Goal: Task Accomplishment & Management: Use online tool/utility

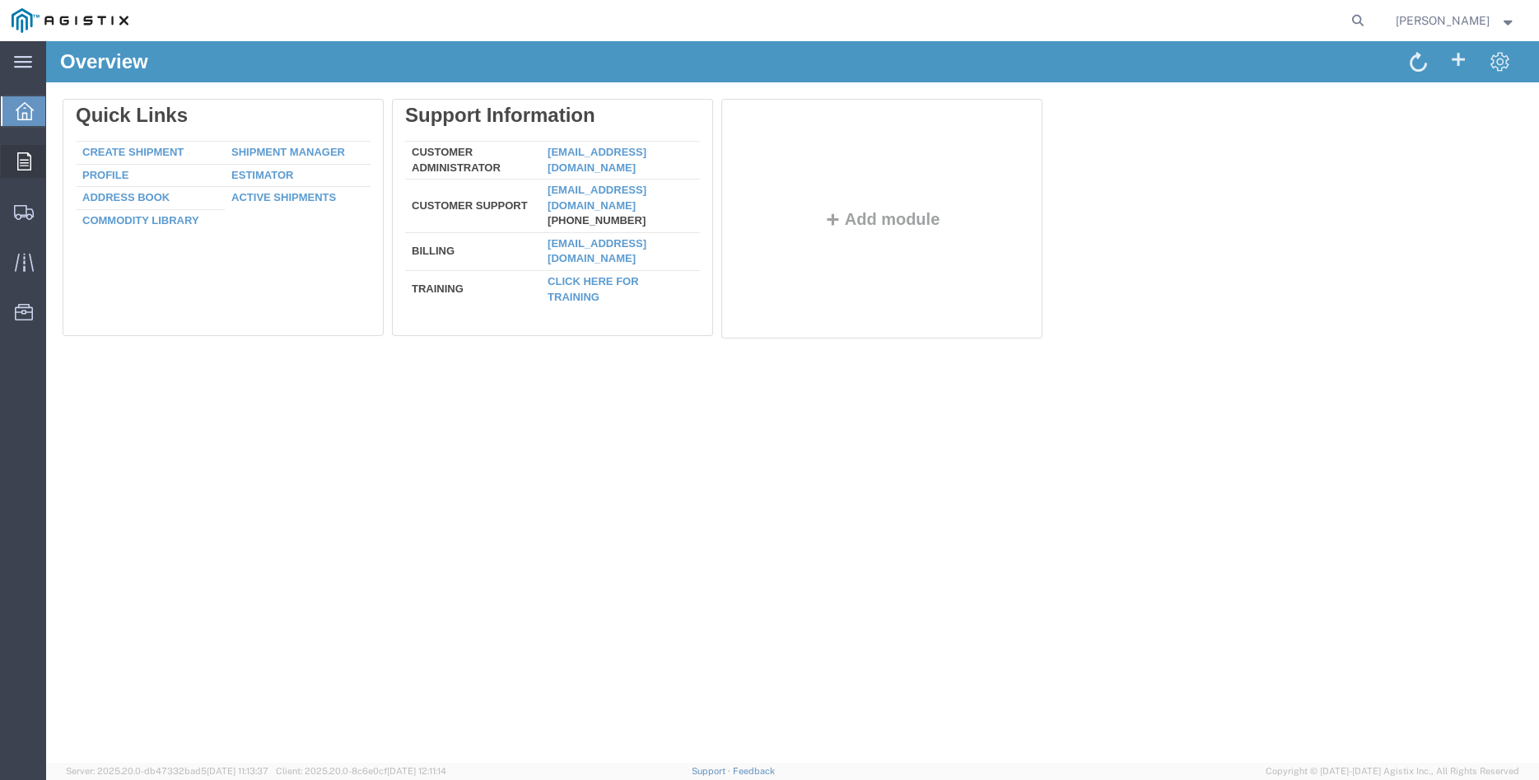
click at [14, 175] on div at bounding box center [24, 161] width 46 height 33
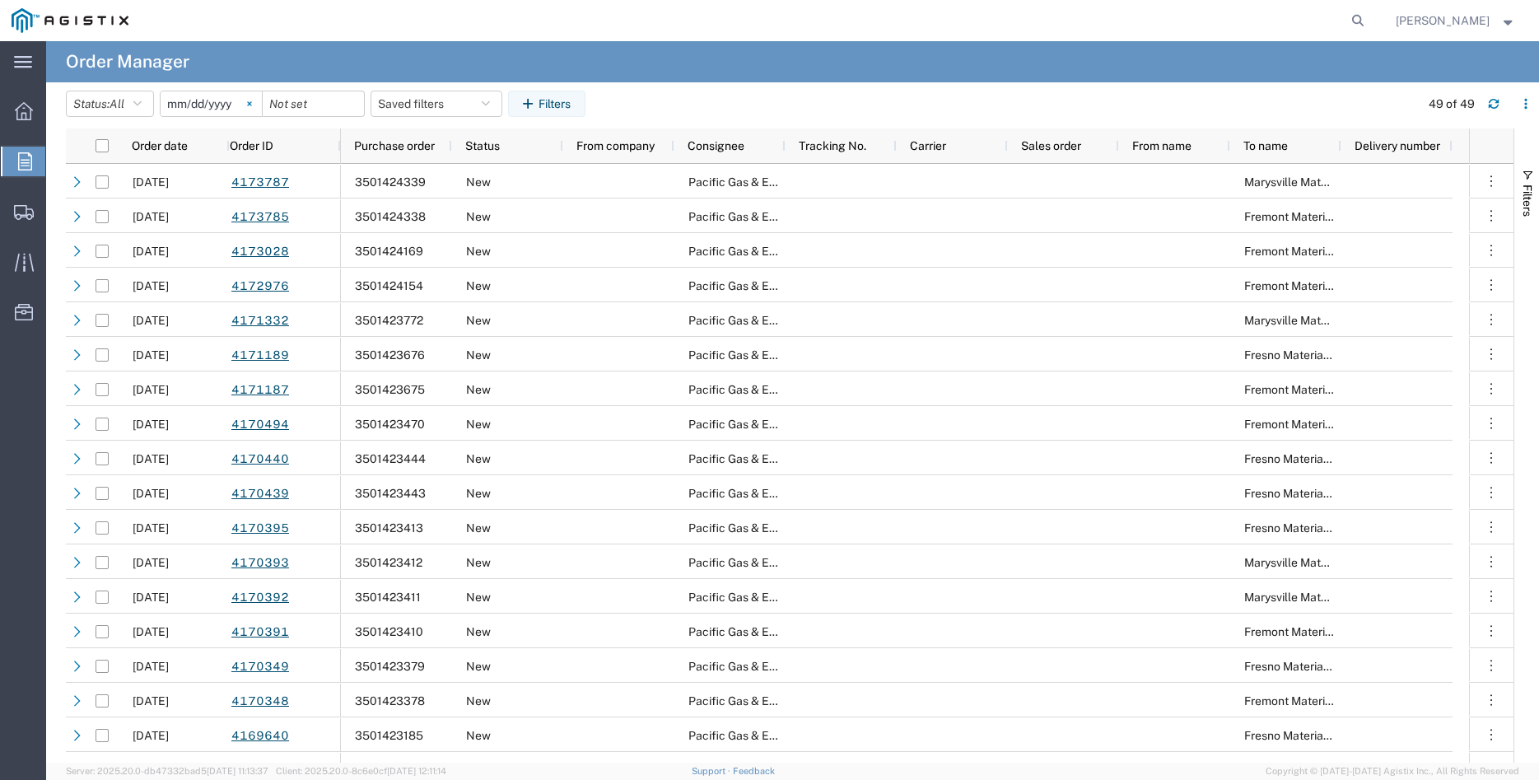
click at [252, 101] on icon at bounding box center [249, 103] width 5 height 5
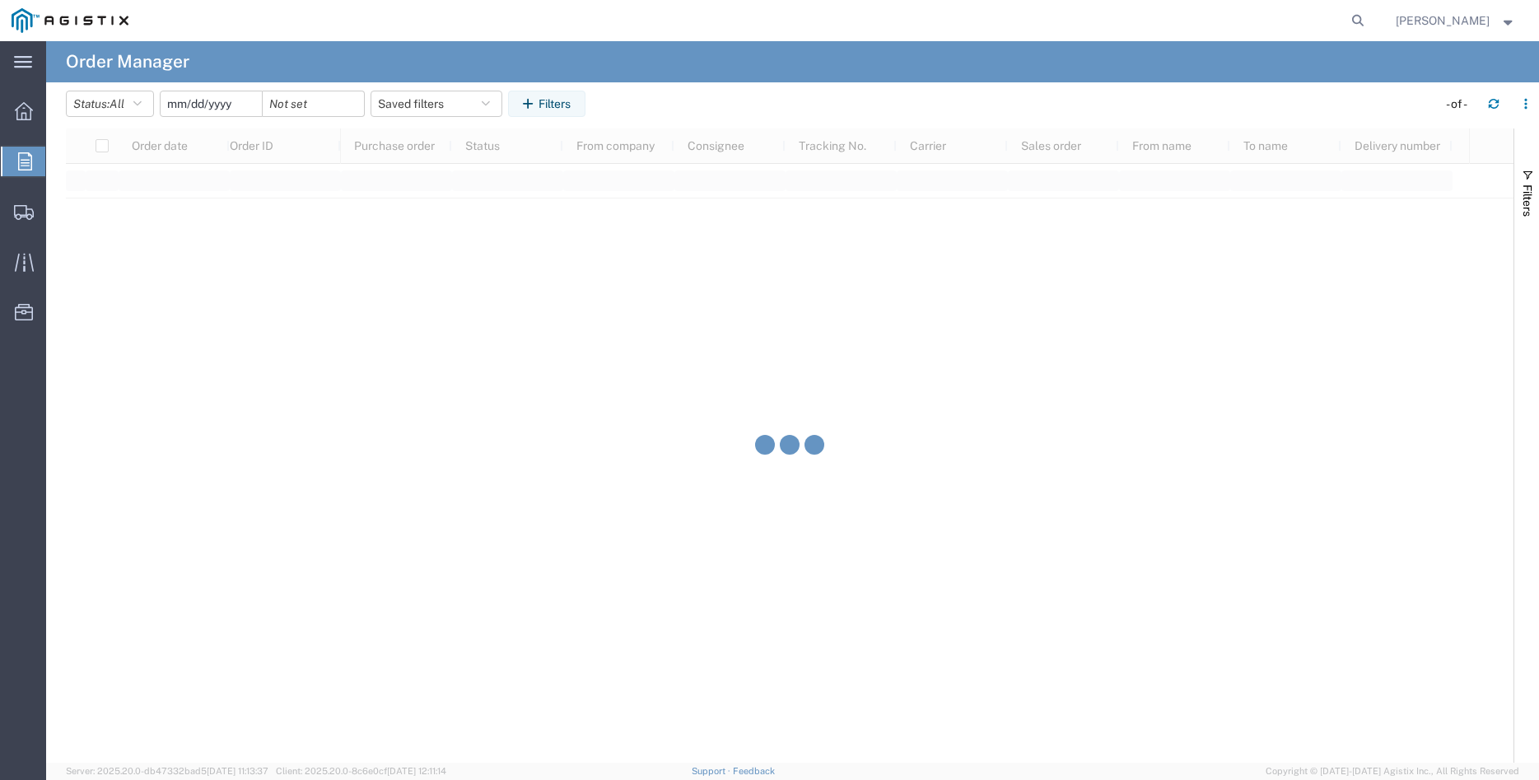
click at [225, 104] on input "date" at bounding box center [211, 103] width 101 height 25
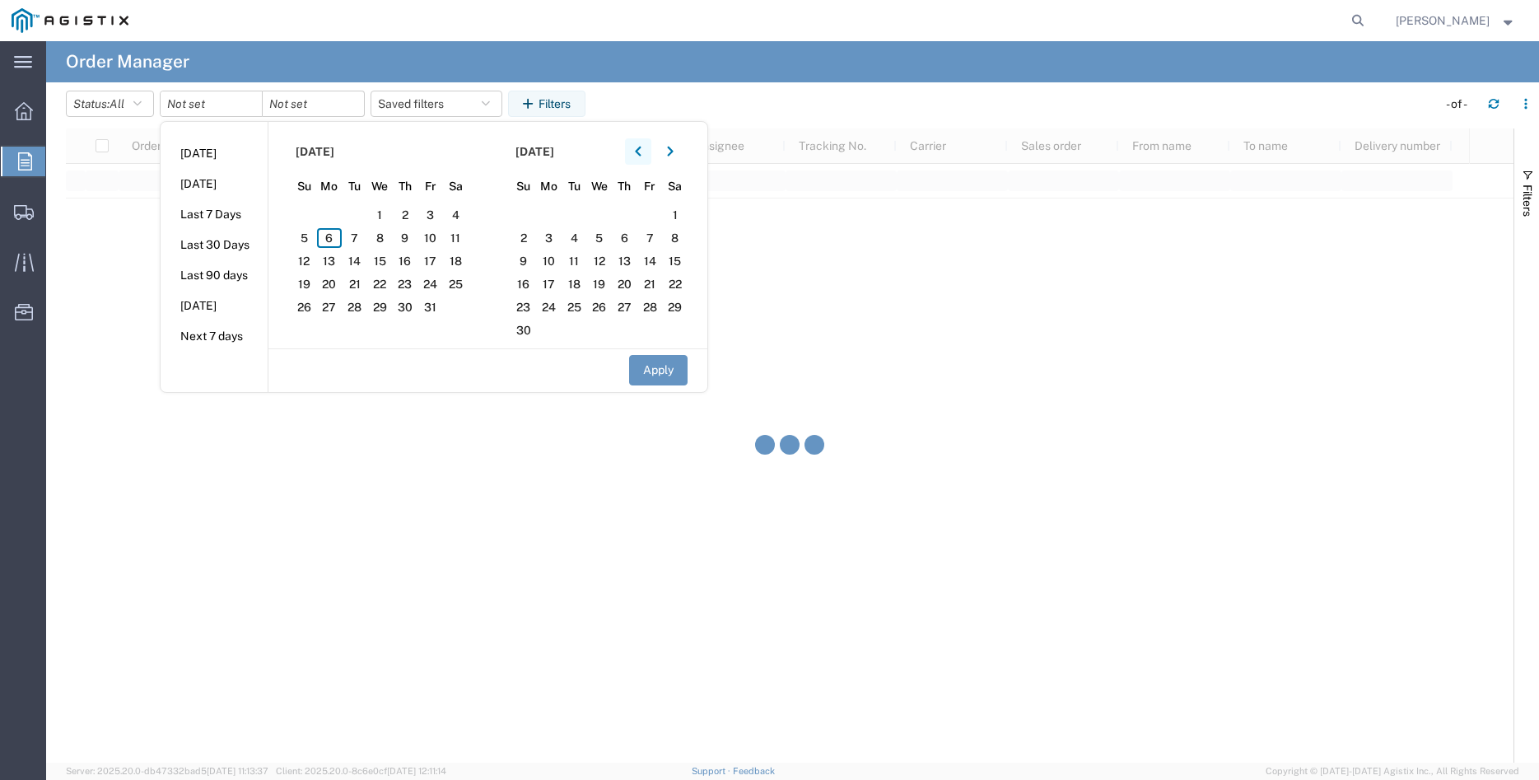
click at [640, 152] on icon "button" at bounding box center [638, 152] width 6 height 10
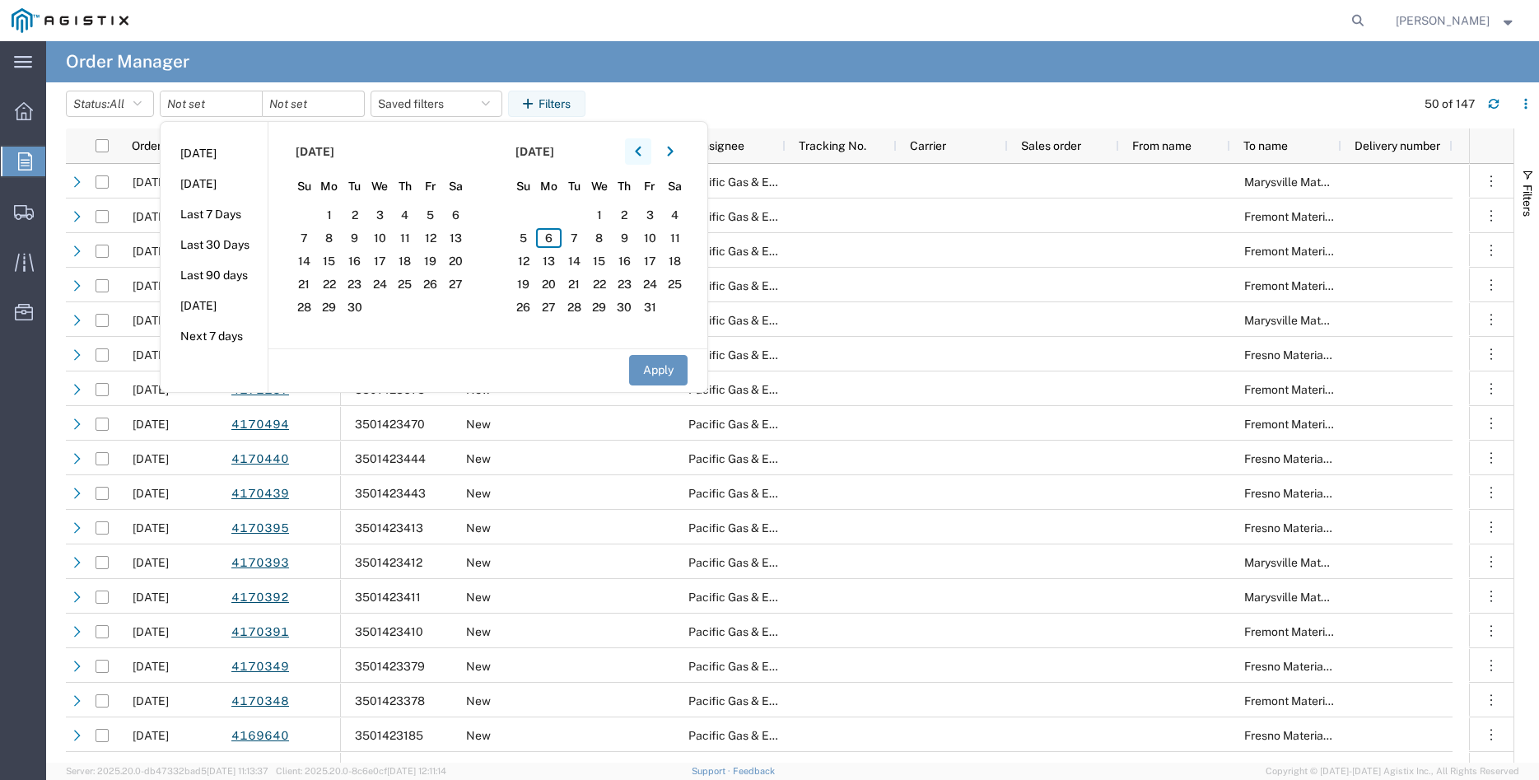
click at [648, 160] on button "button" at bounding box center [638, 151] width 26 height 26
click at [645, 158] on button "button" at bounding box center [638, 151] width 26 height 26
click at [640, 151] on icon "button" at bounding box center [638, 152] width 6 height 10
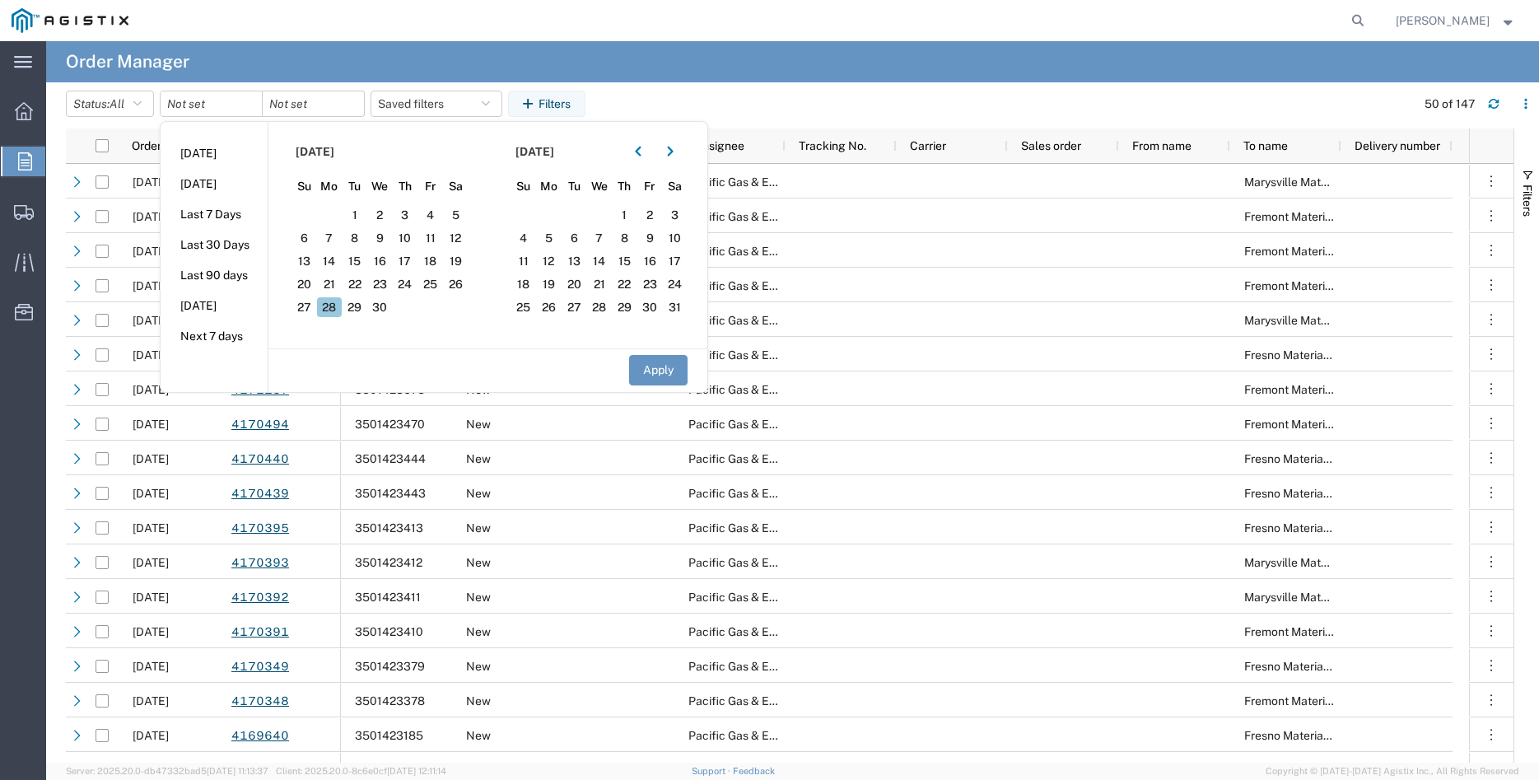
click at [333, 310] on span "28" at bounding box center [330, 307] width 26 height 20
click at [656, 360] on button "Apply" at bounding box center [658, 370] width 58 height 30
type input "[DATE]"
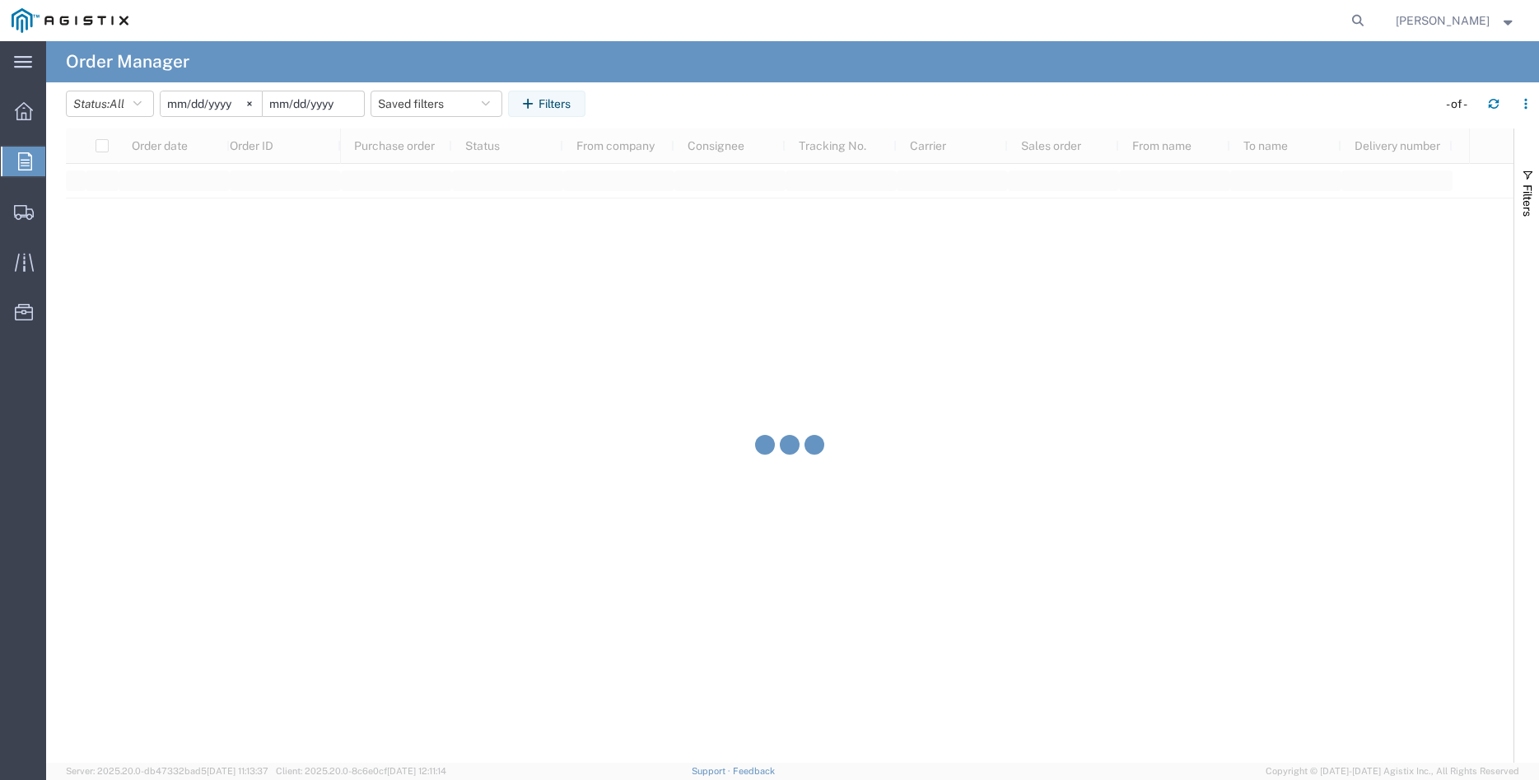
click at [334, 100] on input "date" at bounding box center [313, 103] width 101 height 25
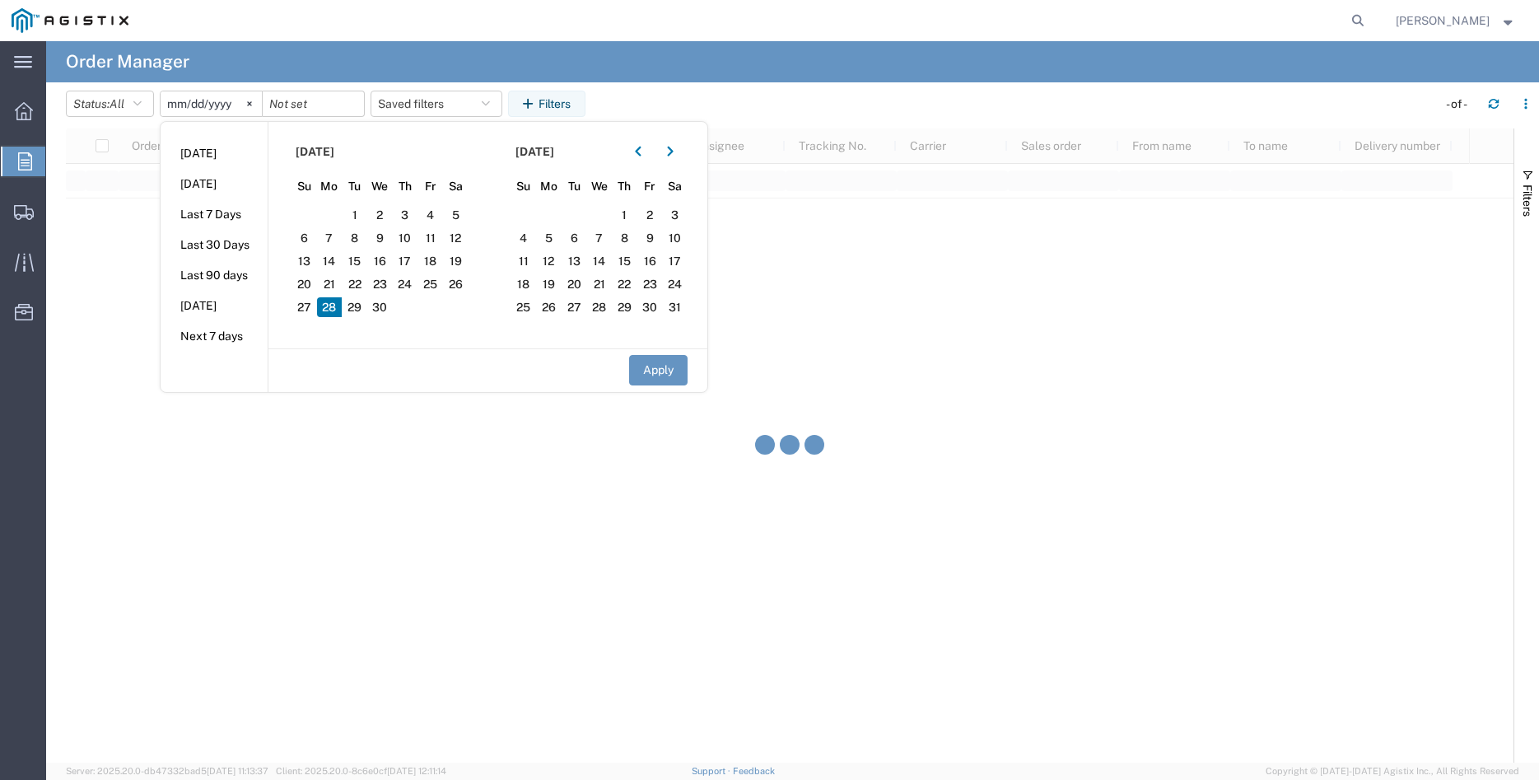
click at [333, 307] on span "28" at bounding box center [330, 307] width 26 height 20
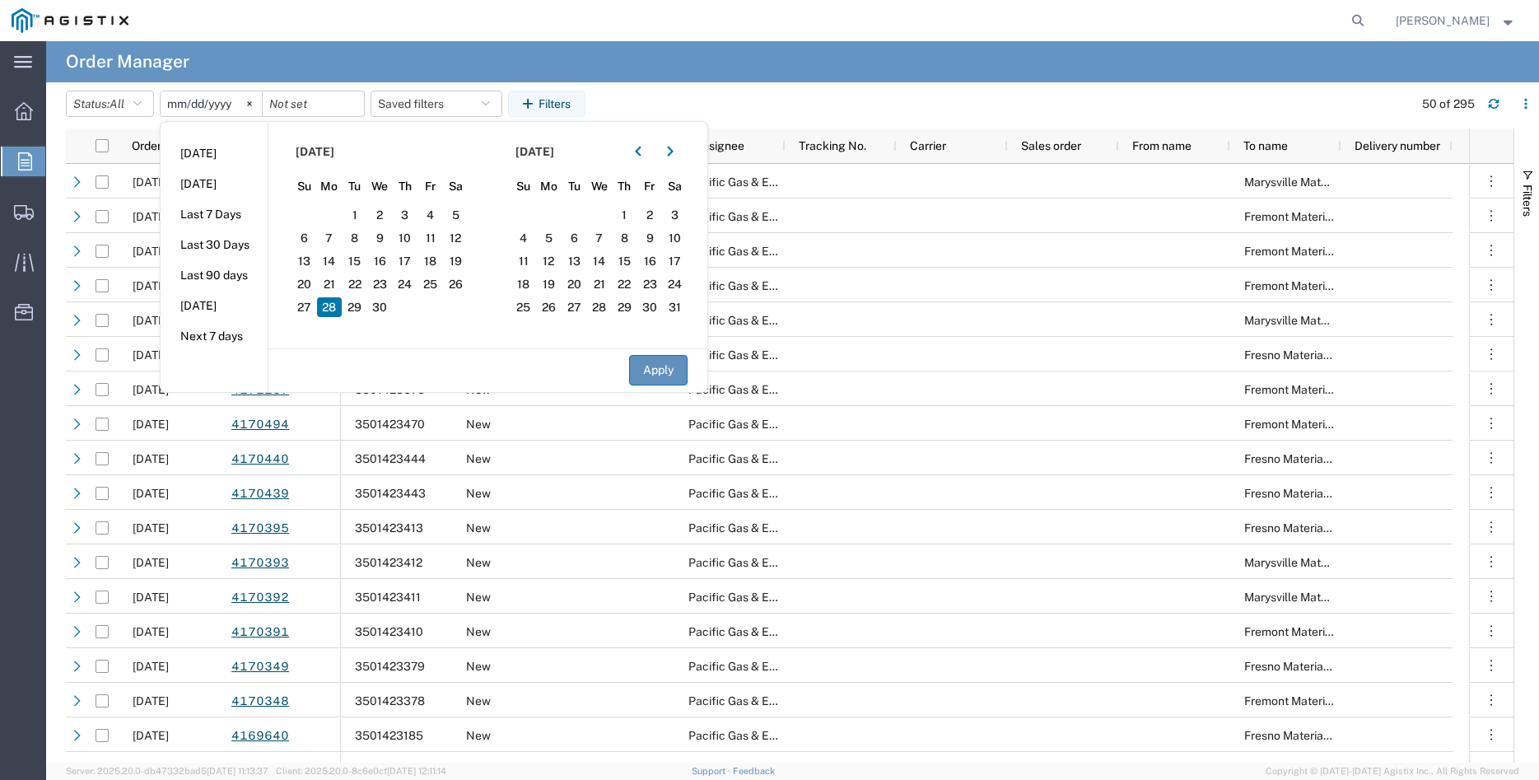
click at [657, 368] on button "Apply" at bounding box center [658, 370] width 58 height 30
type input "[DATE]"
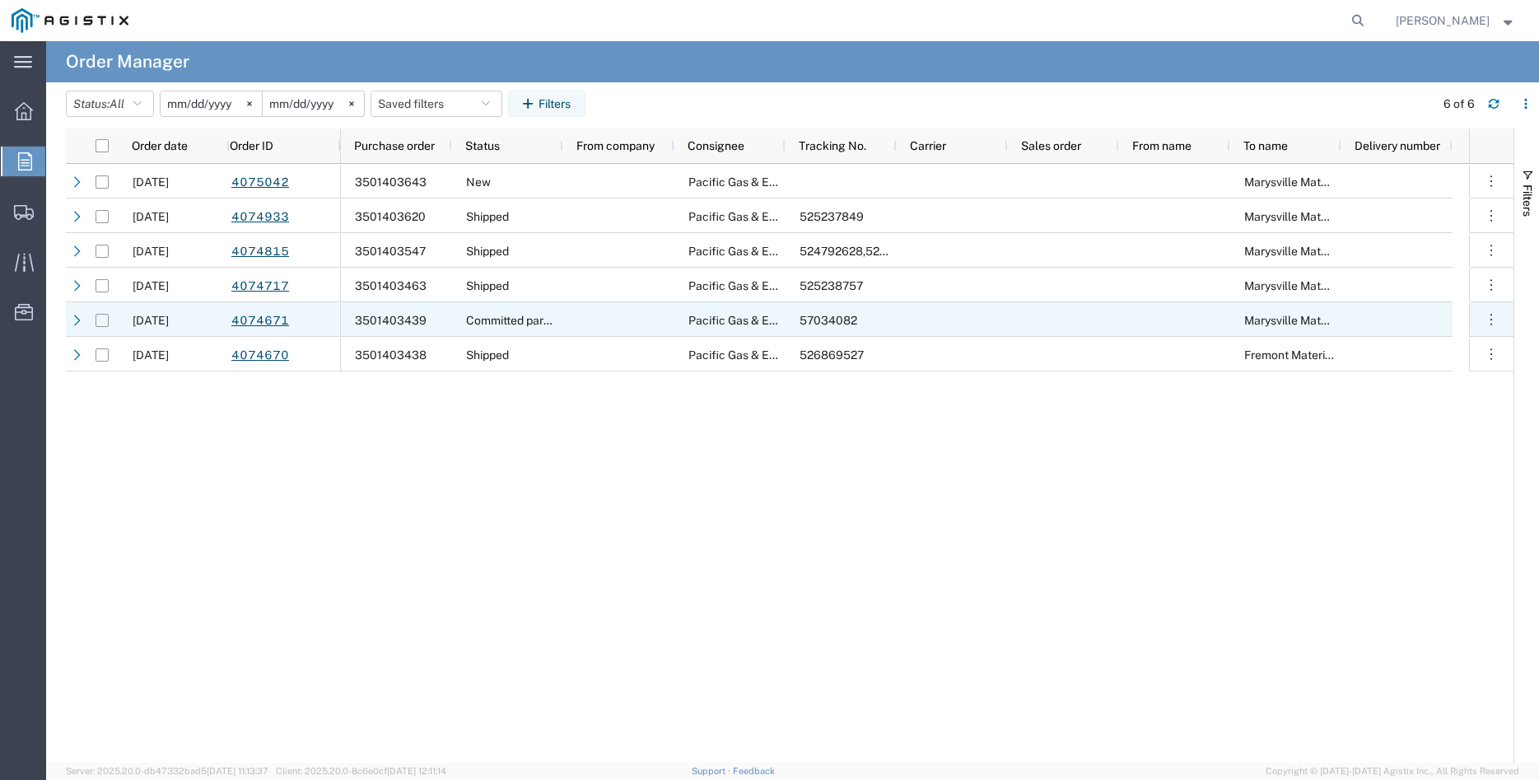
click at [102, 324] on input "Press Space to toggle row selection (unchecked)" at bounding box center [101, 320] width 13 height 13
checkbox input "true"
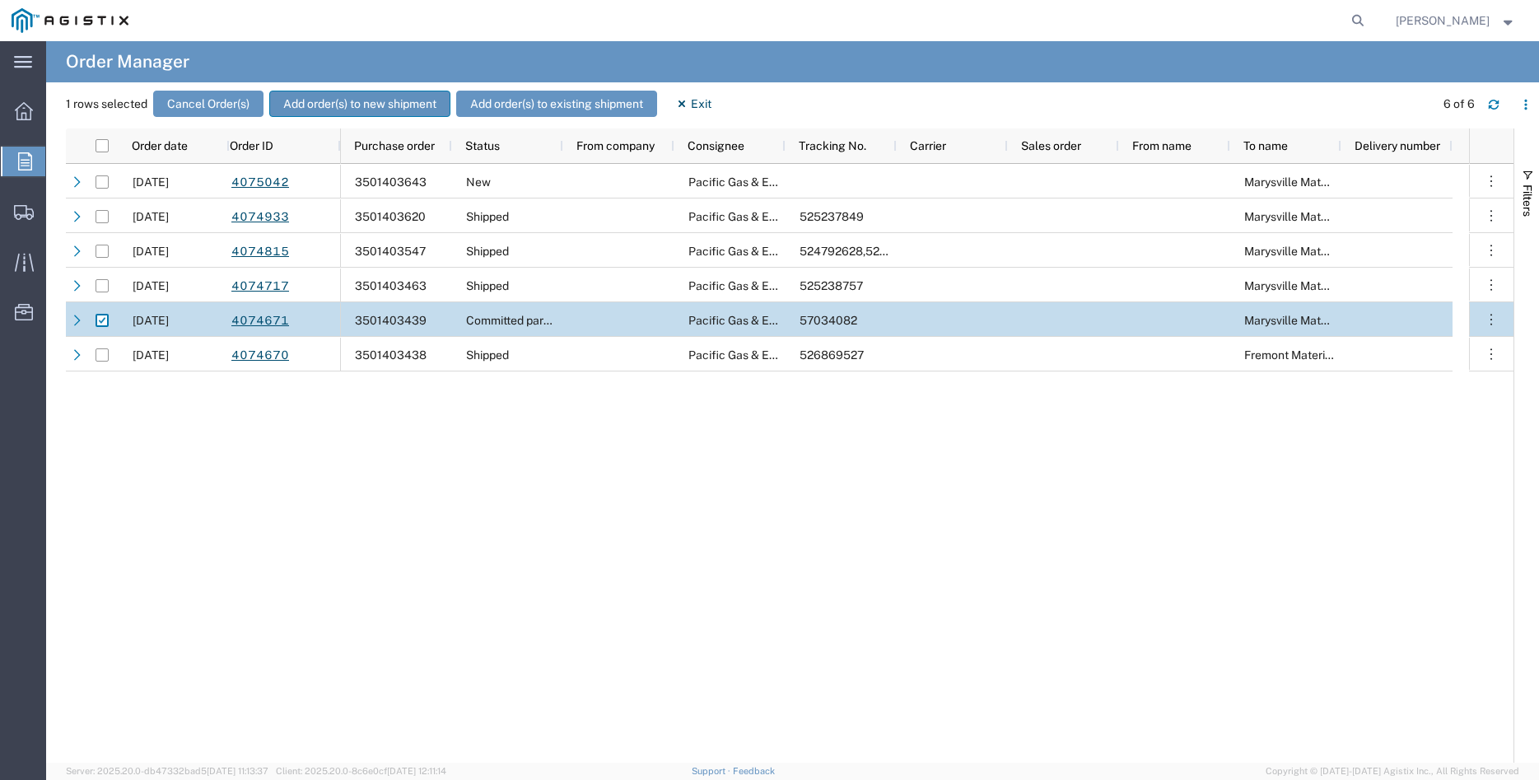
click at [349, 101] on button "Add order(s) to new shipment" at bounding box center [359, 104] width 181 height 26
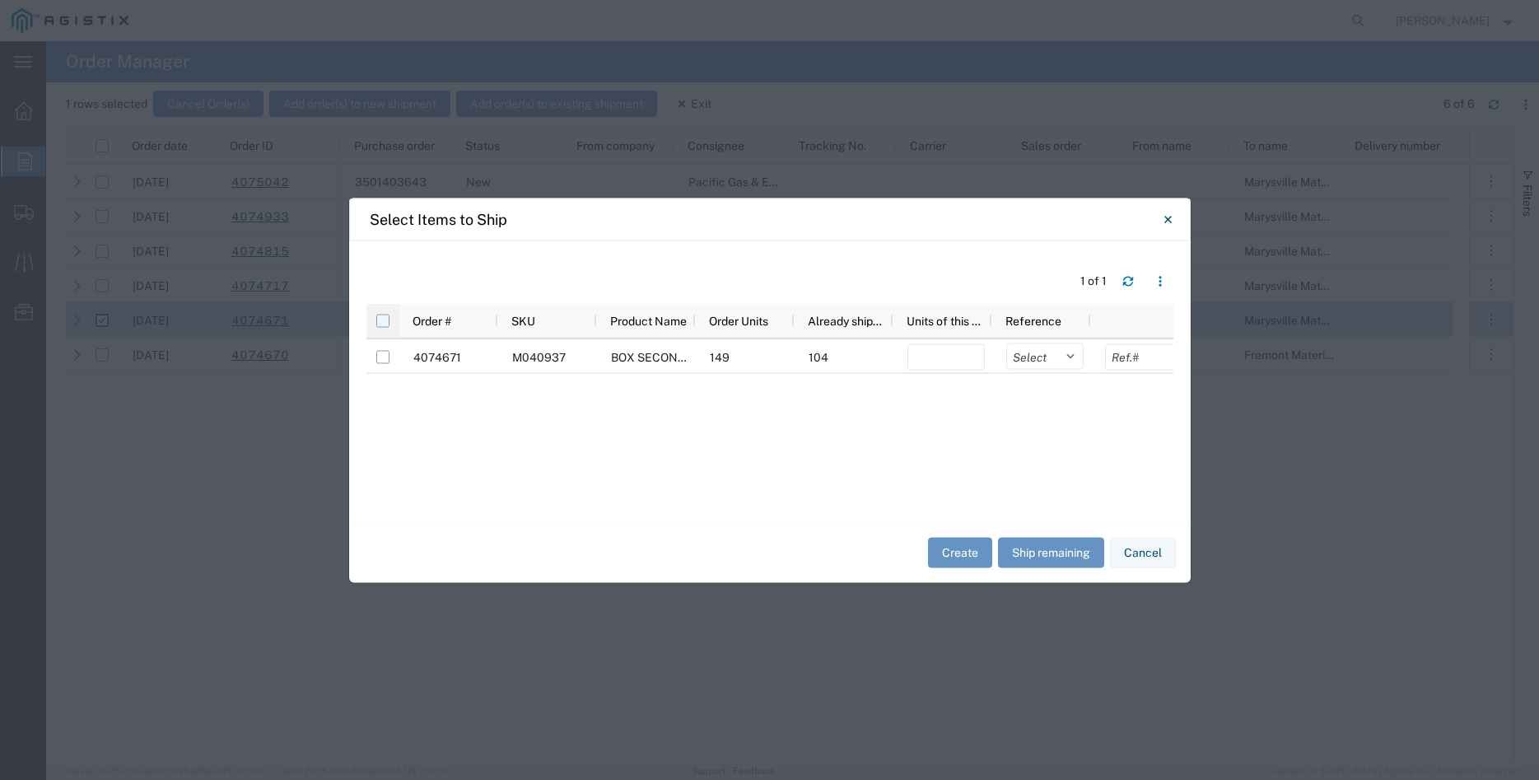
click at [382, 322] on input "checkbox" at bounding box center [382, 320] width 13 height 13
checkbox input "true"
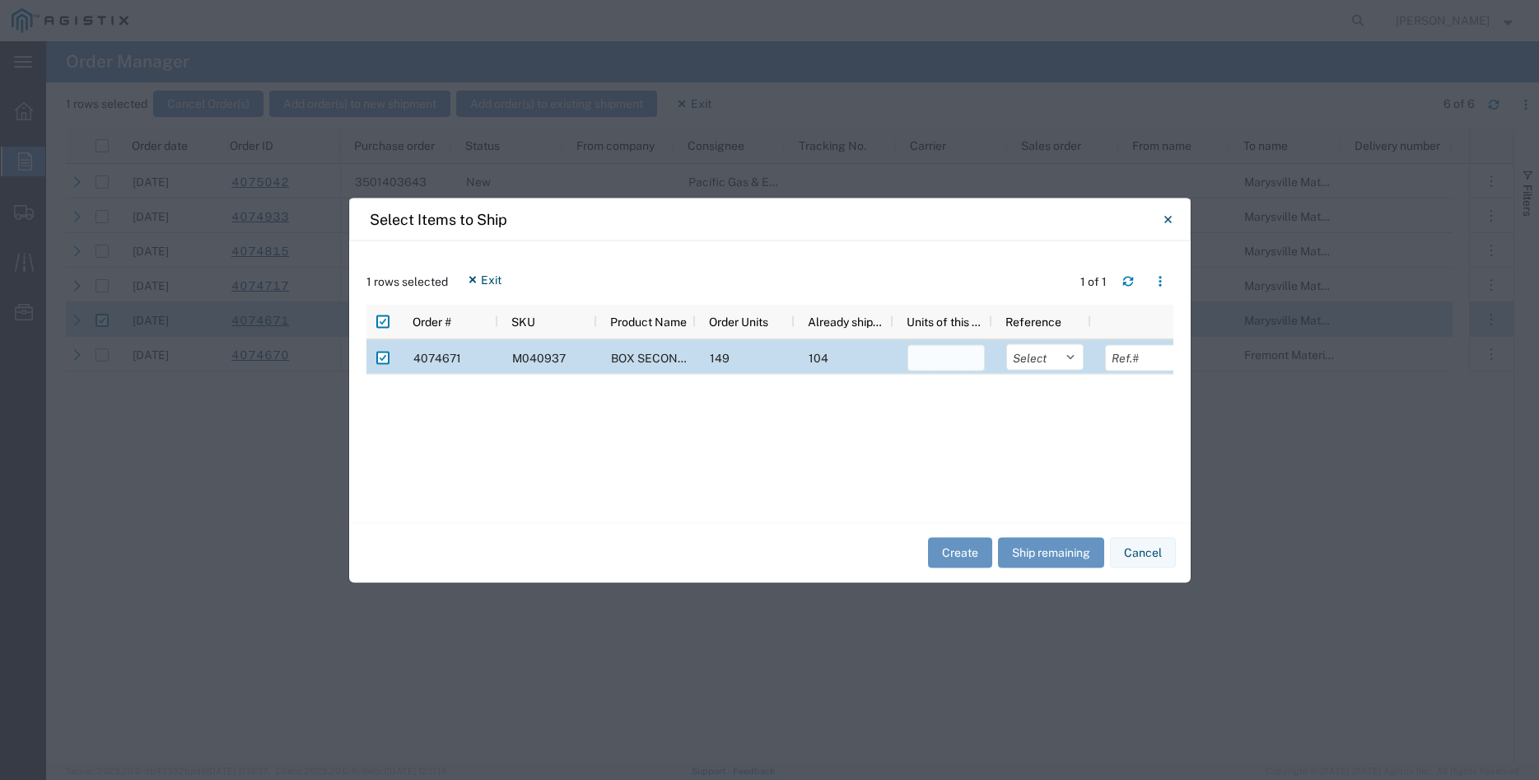
click at [931, 362] on input "number" at bounding box center [945, 357] width 77 height 26
type input "45"
select select "PURCHORD"
click option "Purchase Order" at bounding box center [0, 0] width 0 height 0
click at [1128, 359] on input "text" at bounding box center [1143, 357] width 77 height 26
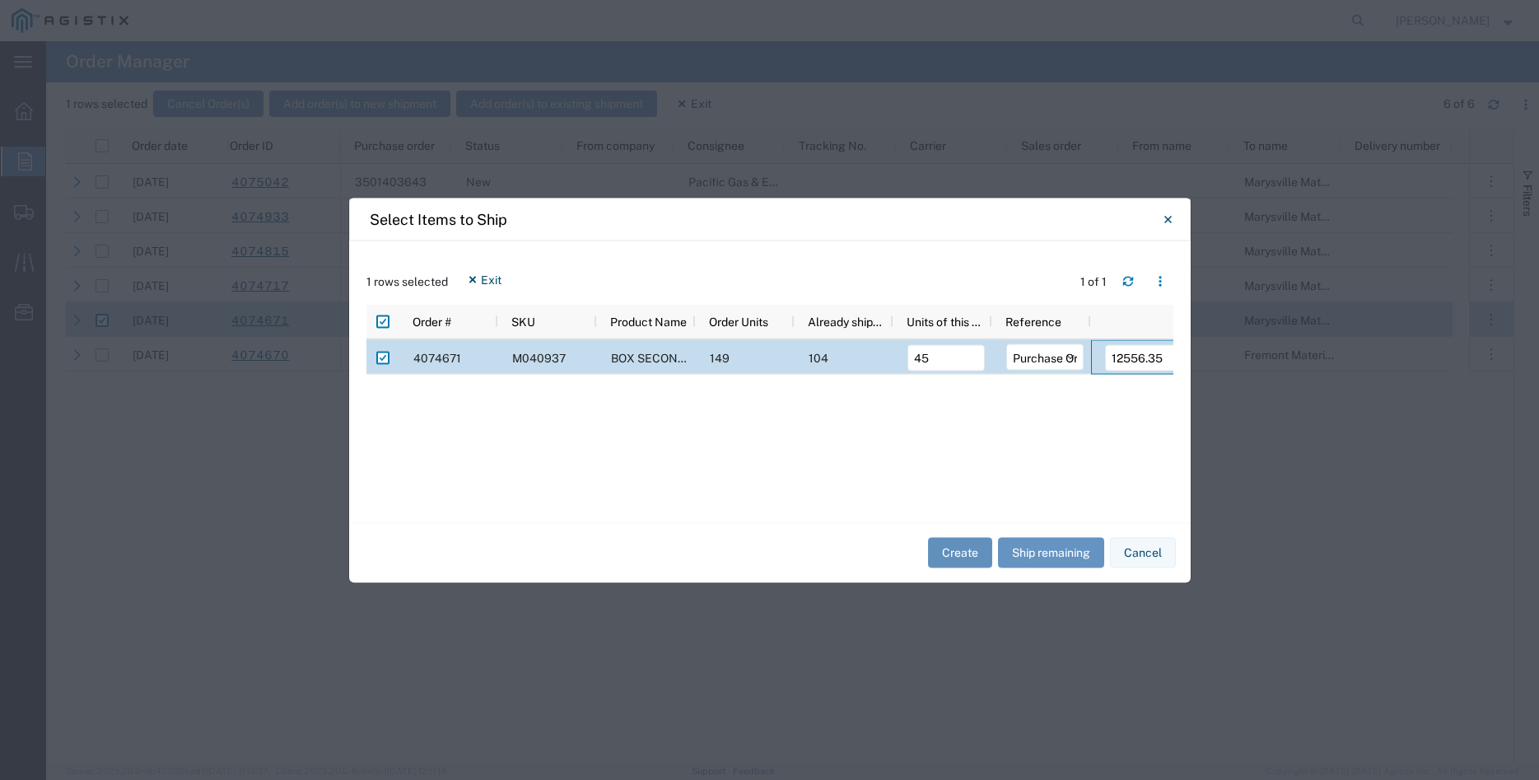
type input "12556.35"
click at [964, 561] on button "Create" at bounding box center [960, 553] width 64 height 30
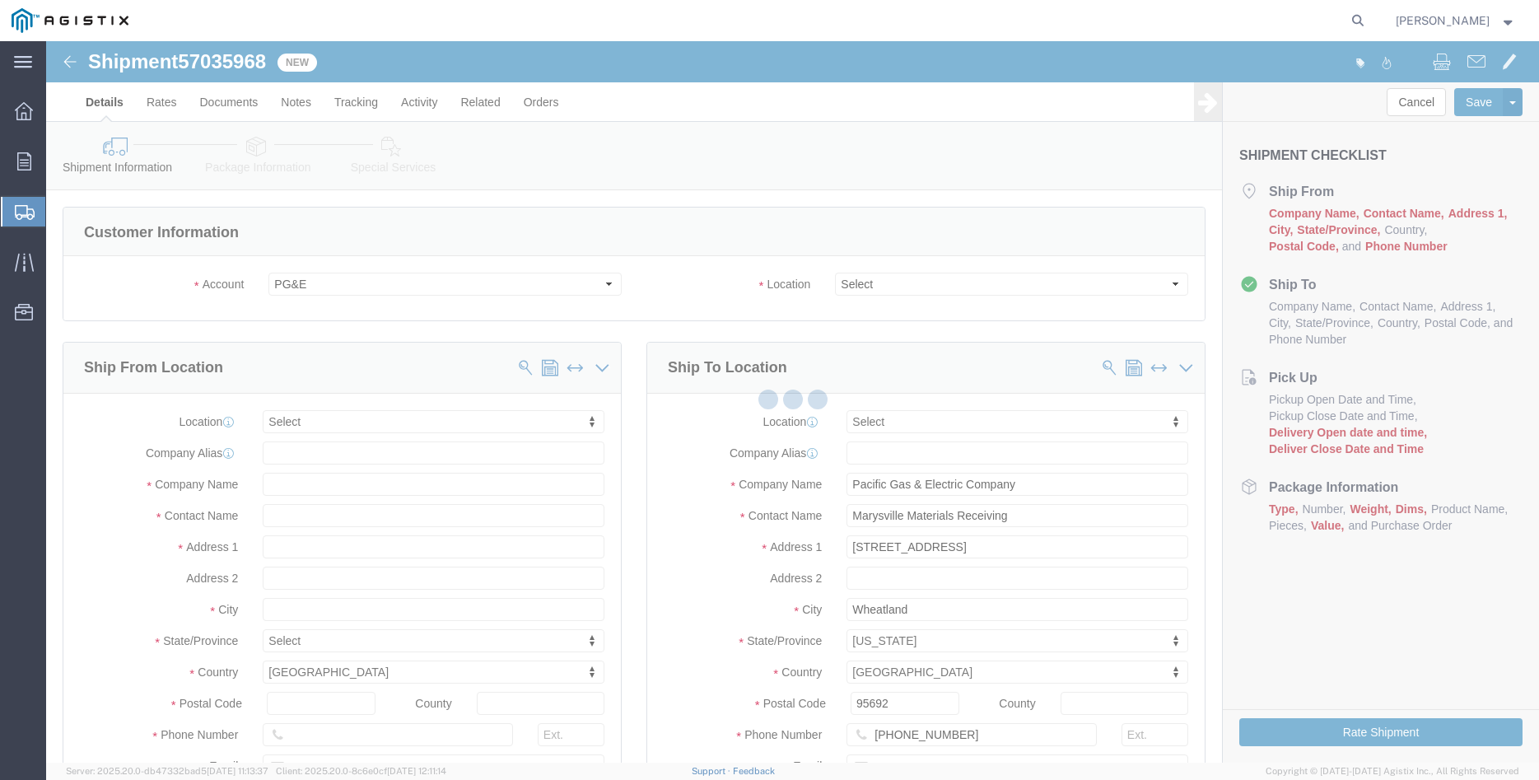
select select
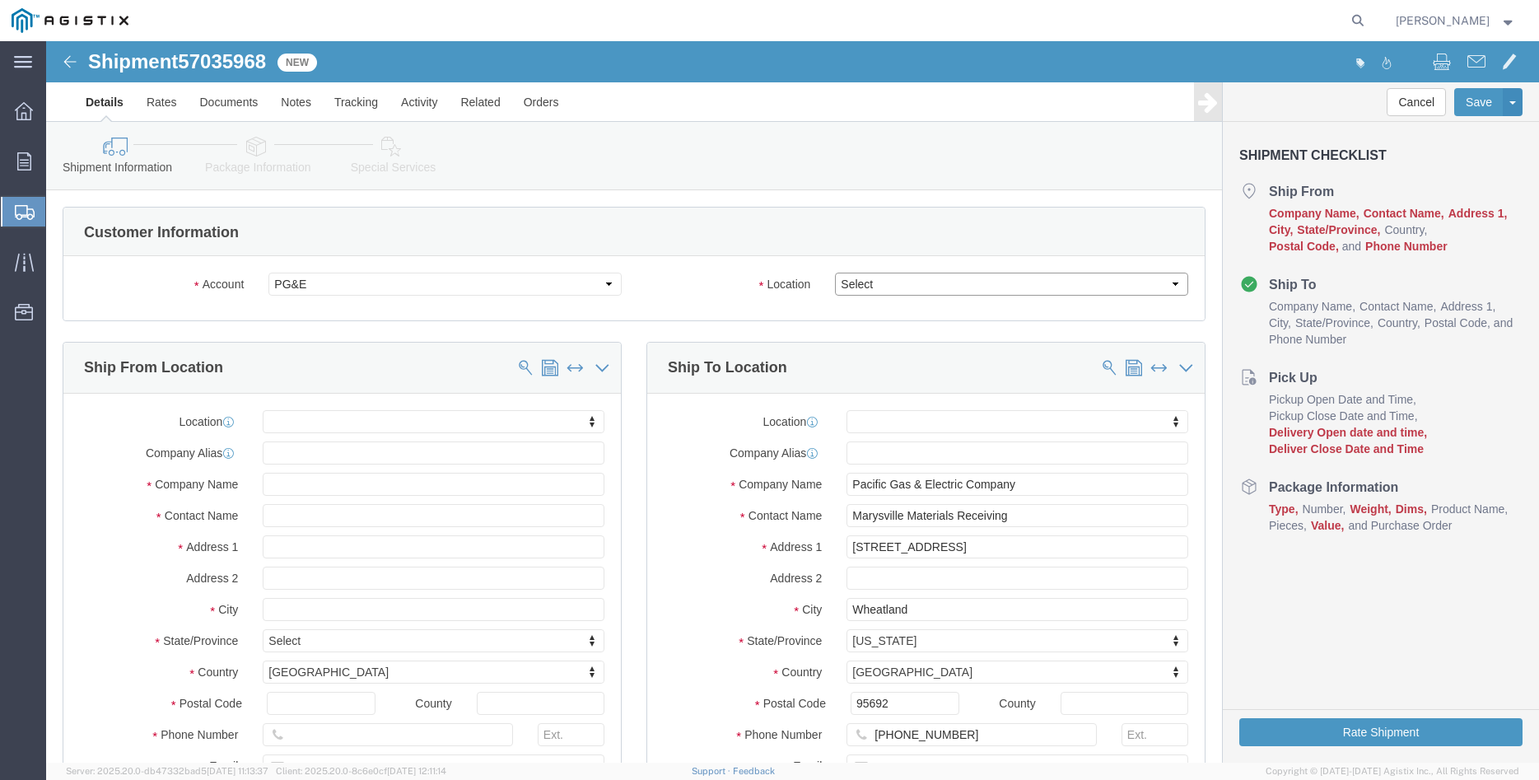
click select "Select All Others [GEOGRAPHIC_DATA] [GEOGRAPHIC_DATA] [GEOGRAPHIC_DATA] [GEOGRA…"
select select "19996"
click option "Wheatland [GEOGRAPHIC_DATA]"
click body "Shipment 57035968 New Details Rates Documents Notes Tracking Activity Related O…"
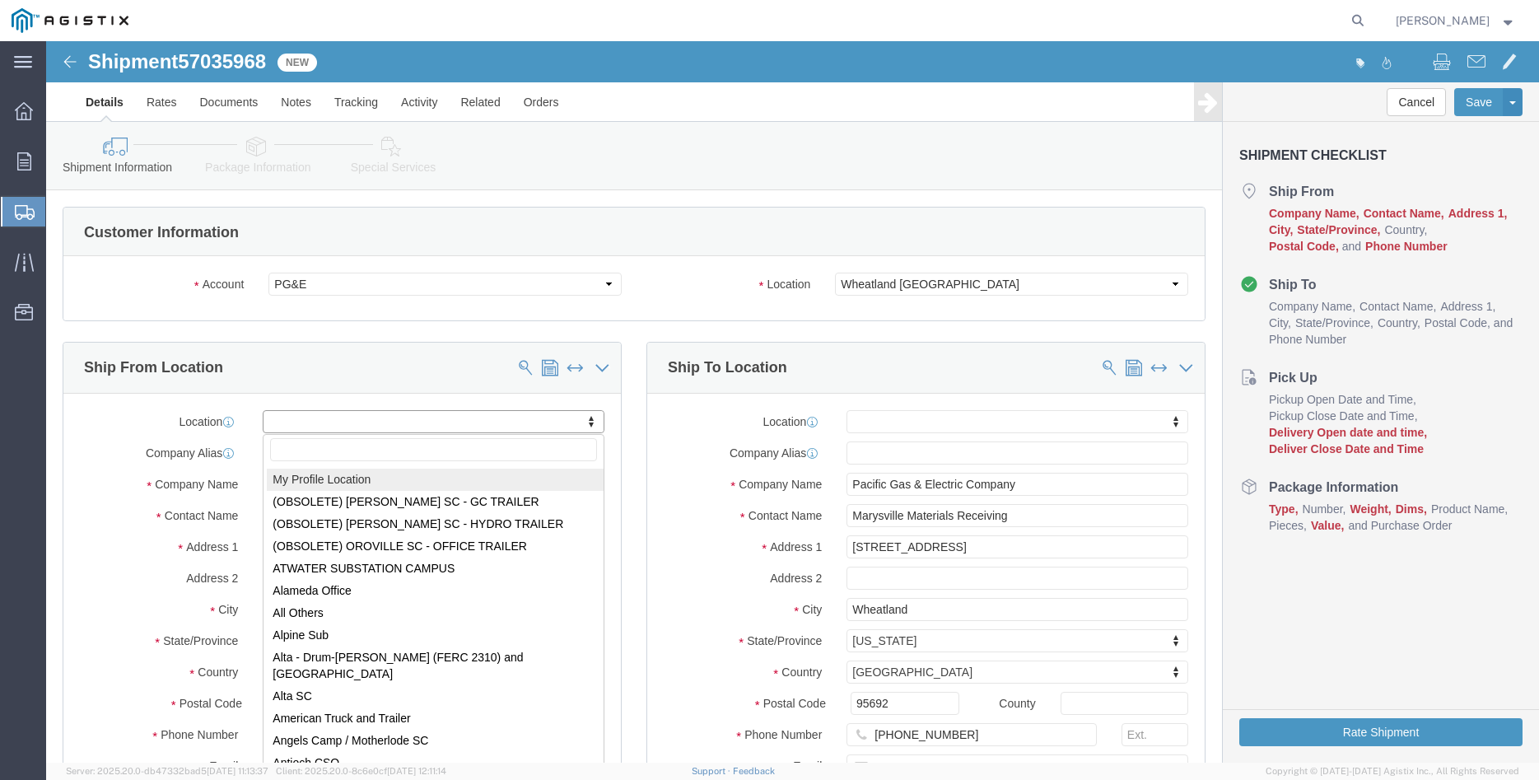
select select "MYPROFILE"
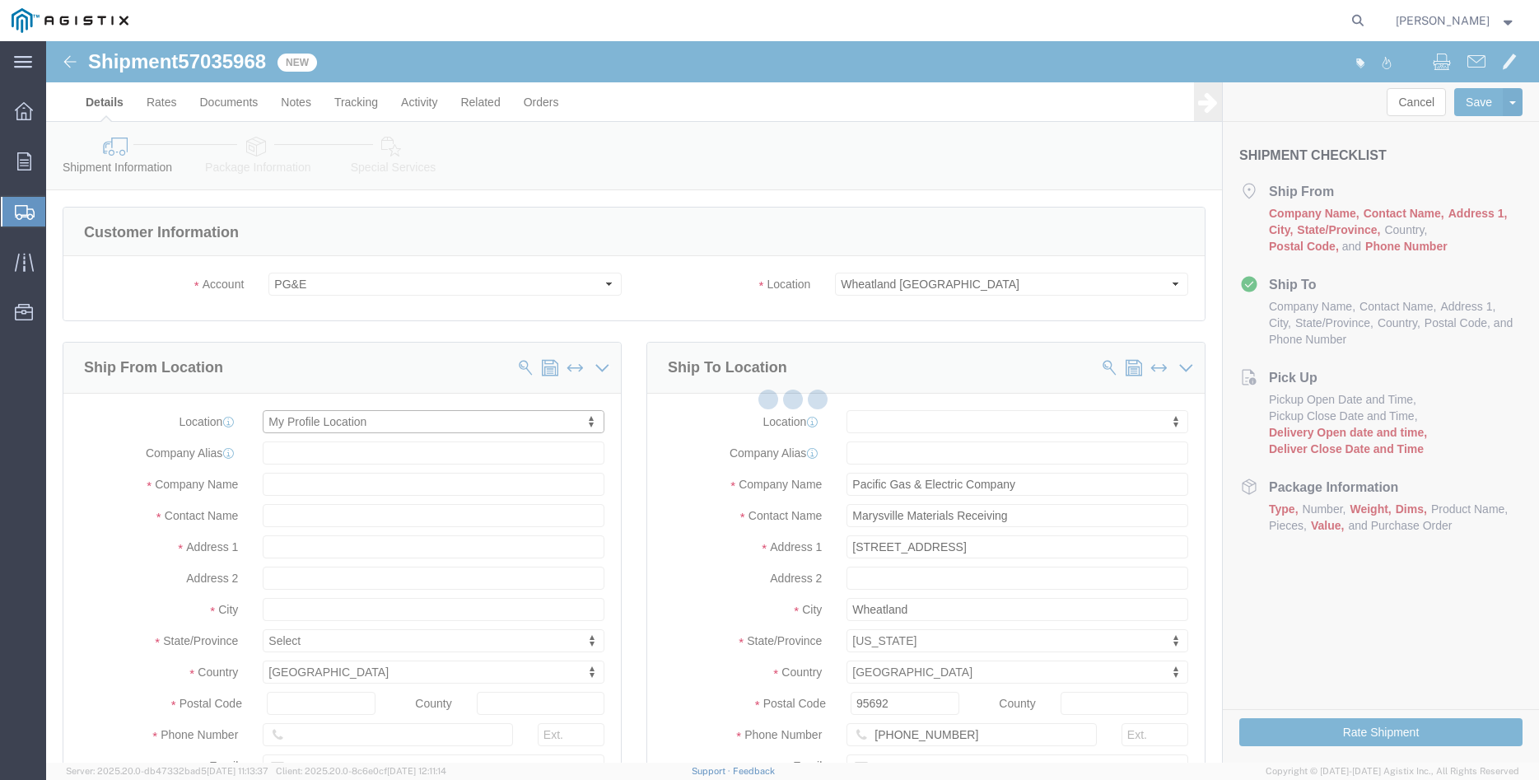
type input "305 [PERSON_NAME] DANCER DR"
type input "95377"
type input "[PHONE_NUMBER]"
type input "[PERSON_NAME][EMAIL_ADDRESS][DOMAIN_NAME]"
checkbox input "true"
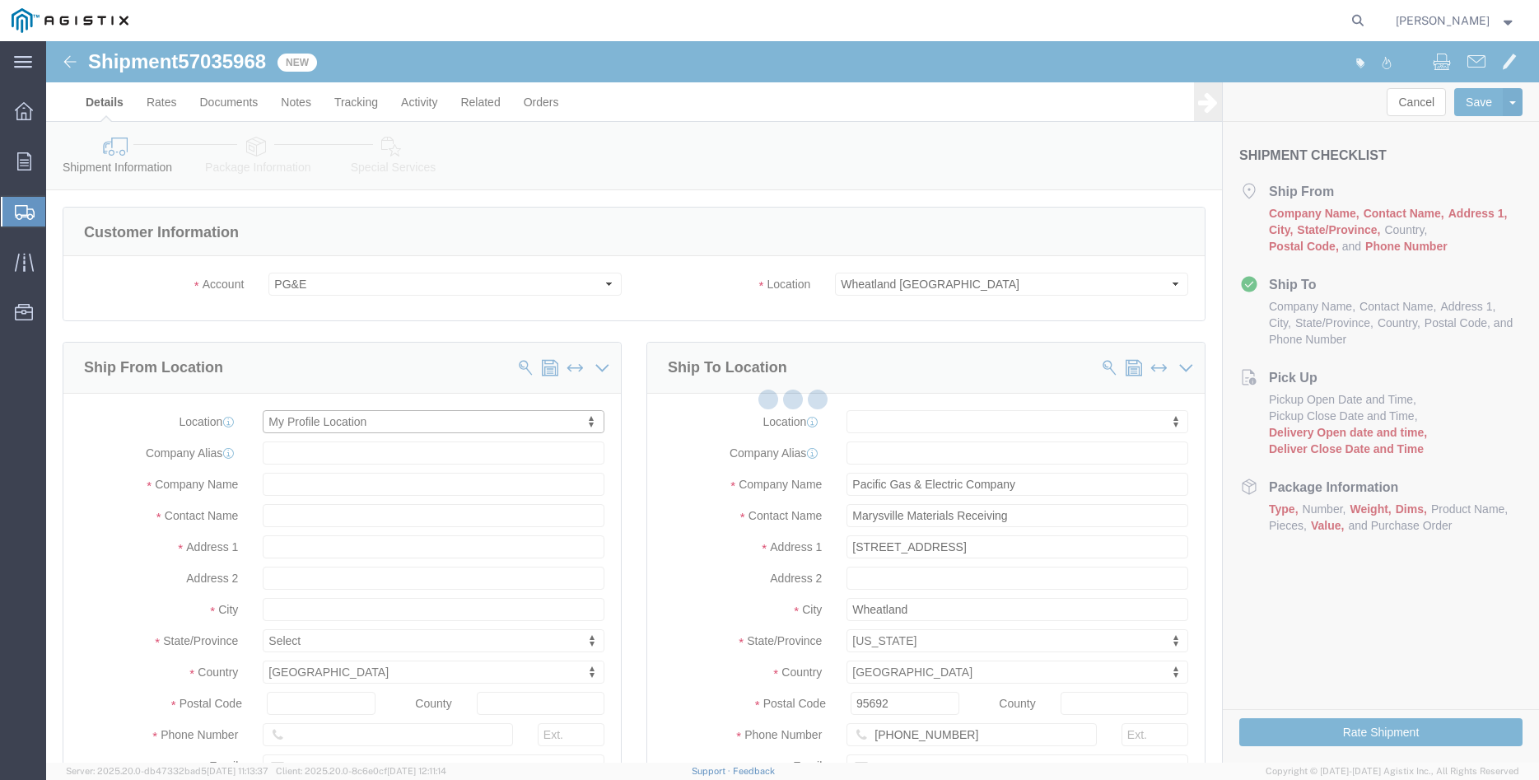
type input "[PERSON_NAME] Iron Works Inc"
type input "[PERSON_NAME]"
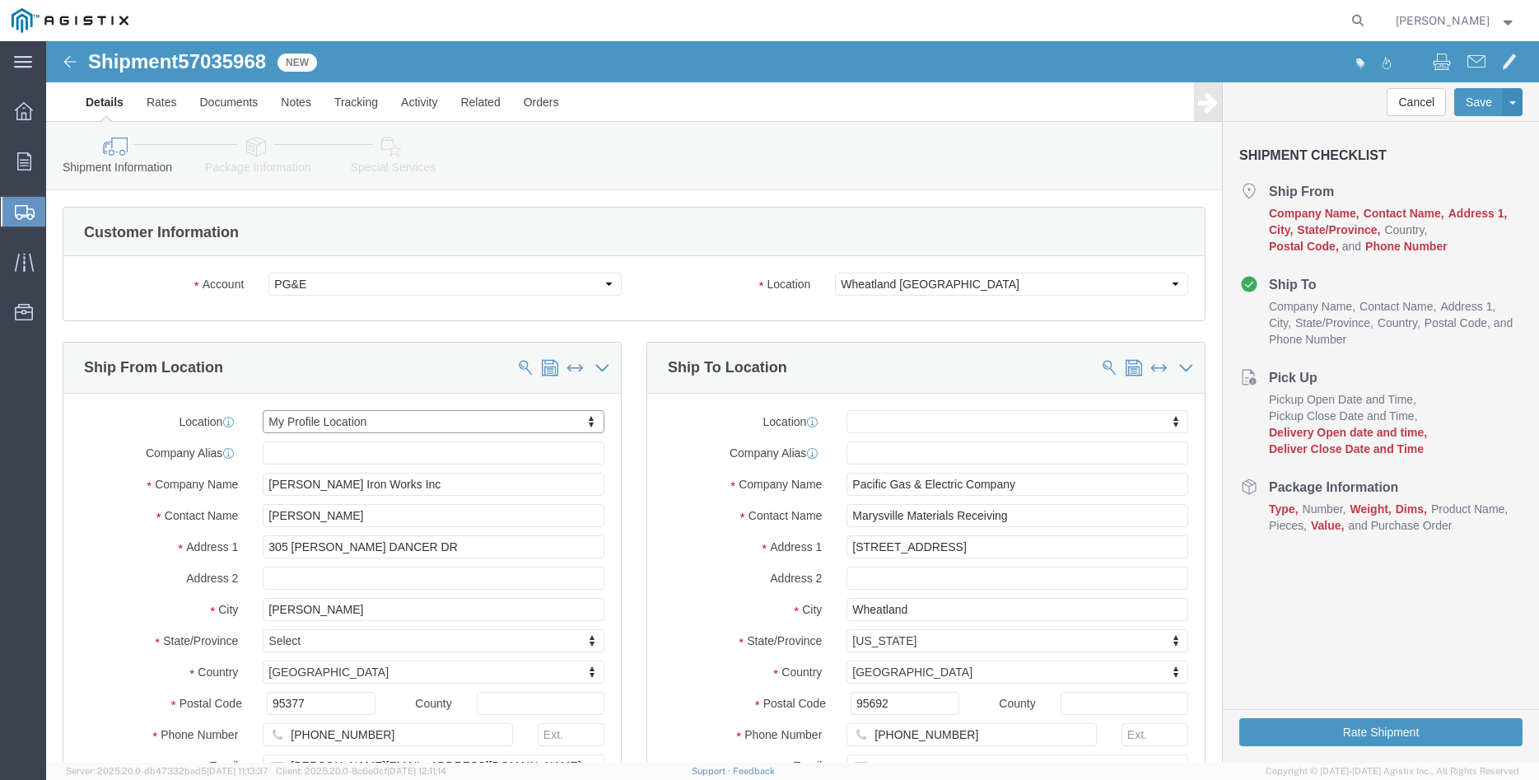
select select "CA"
click div "Ship To Location Location My Profile Location (OBSOLETE) [GEOGRAPHIC_DATA] SC -…"
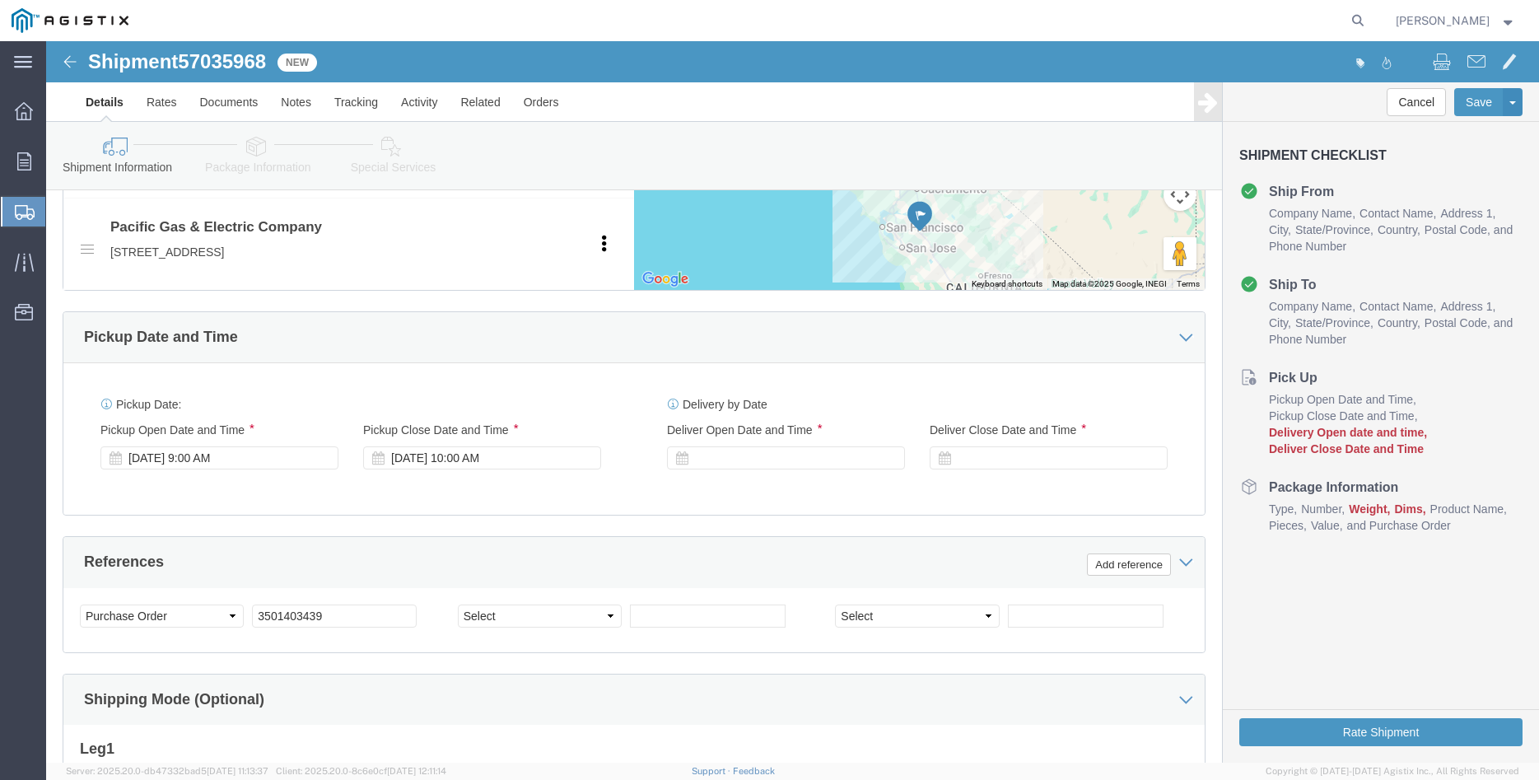
scroll to position [924, 0]
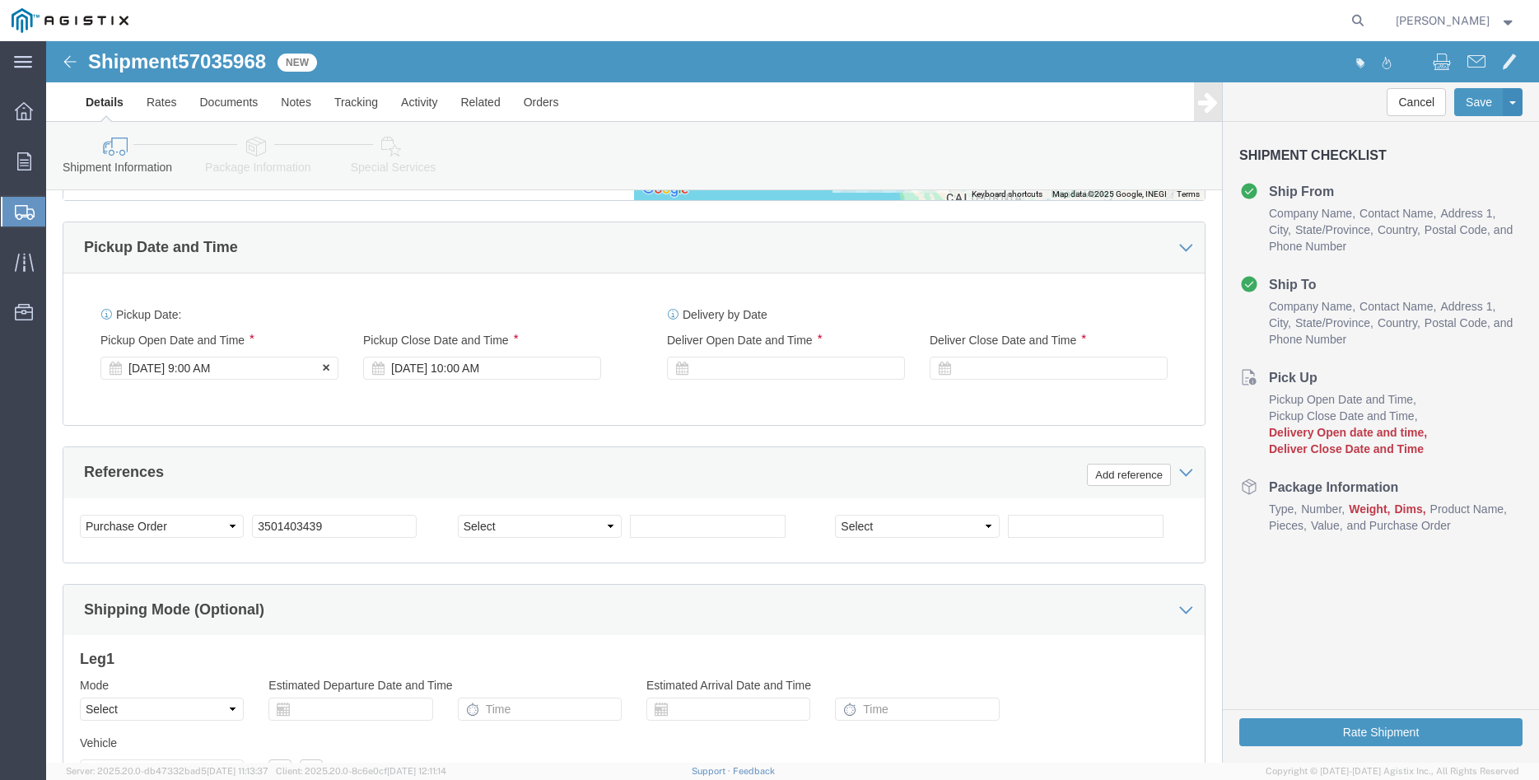
click div "[DATE] 9:00 AM"
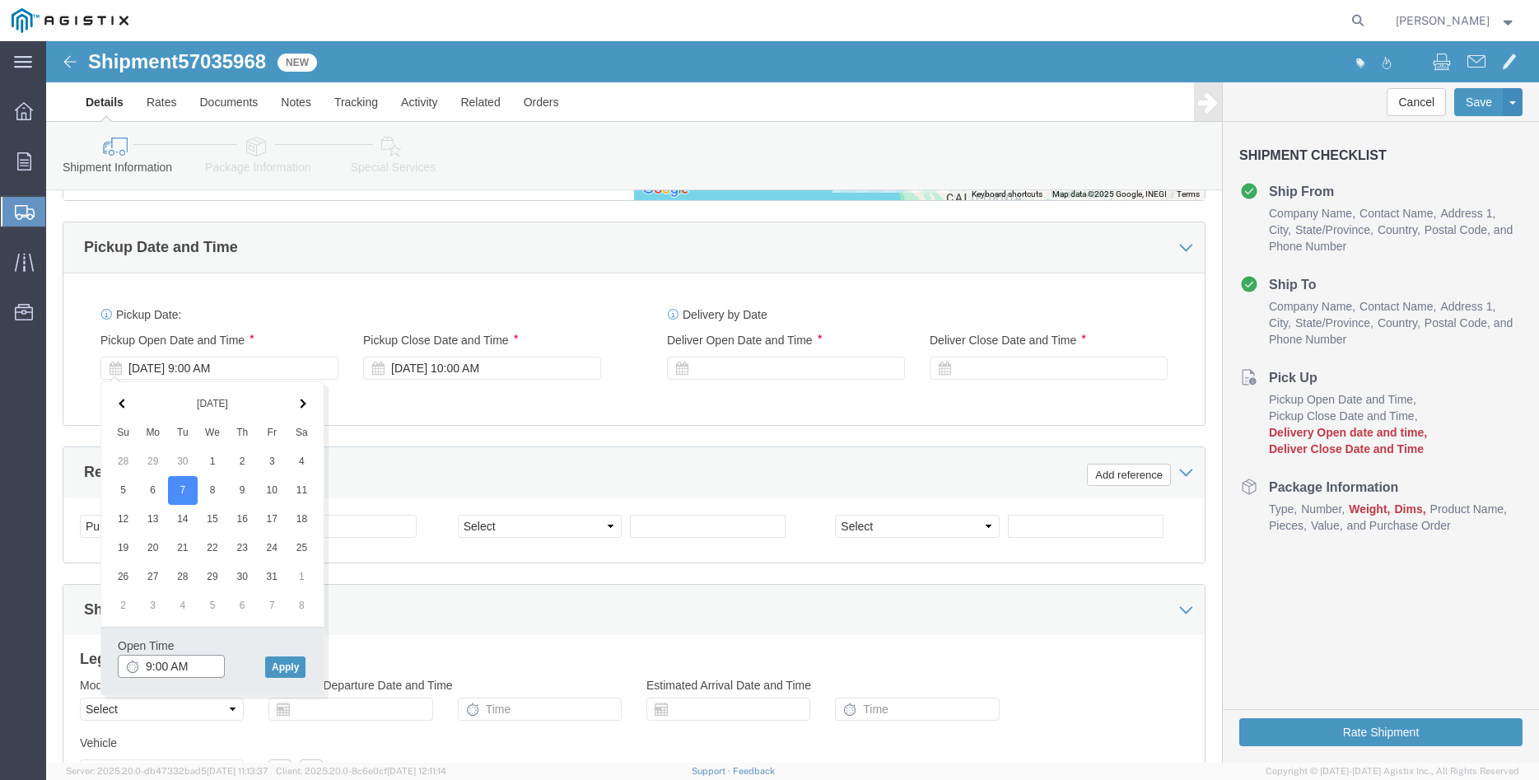
click input "9:00 AM"
type input "8:00 AM"
click button "Apply"
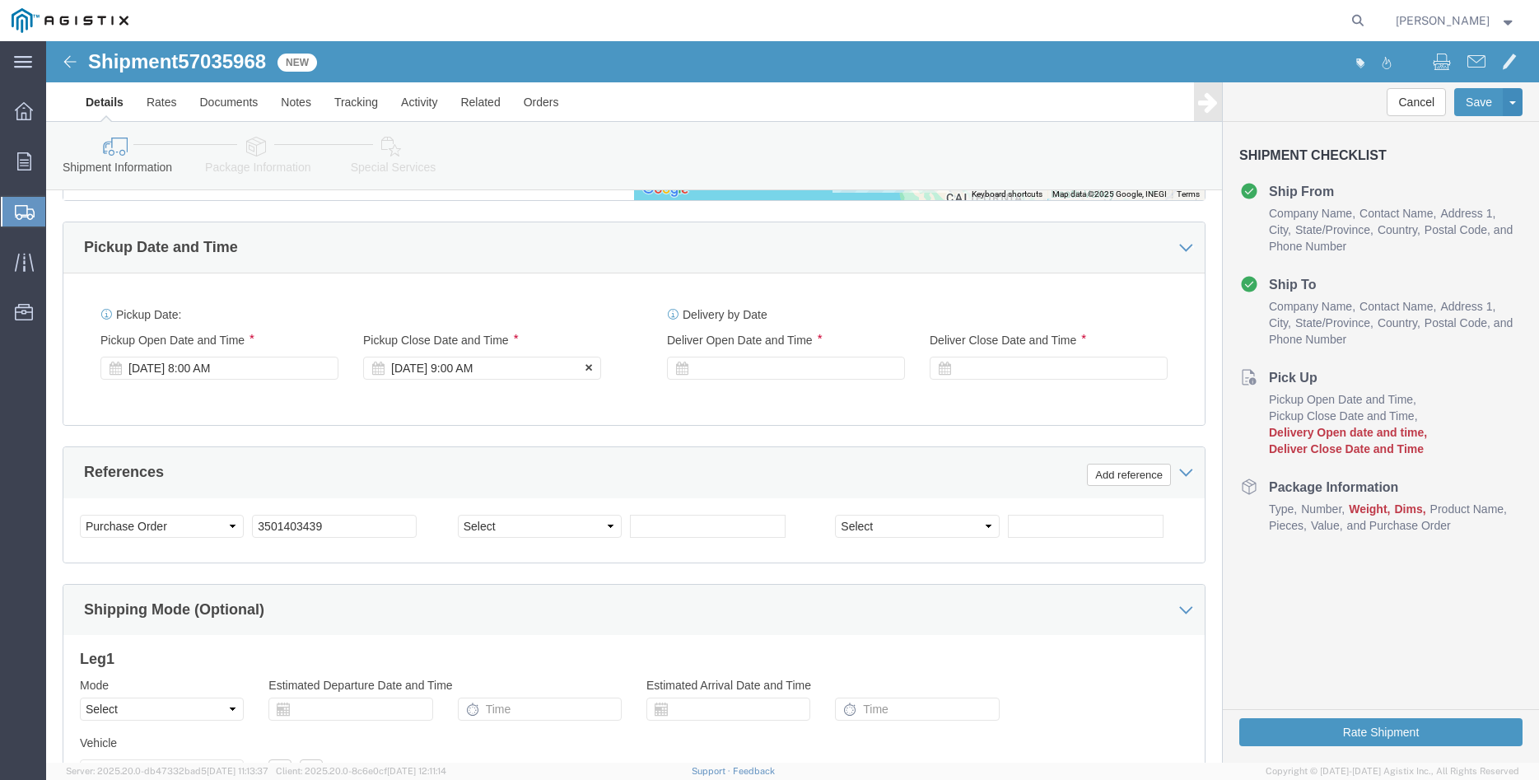
click div "[DATE] 9:00 AM"
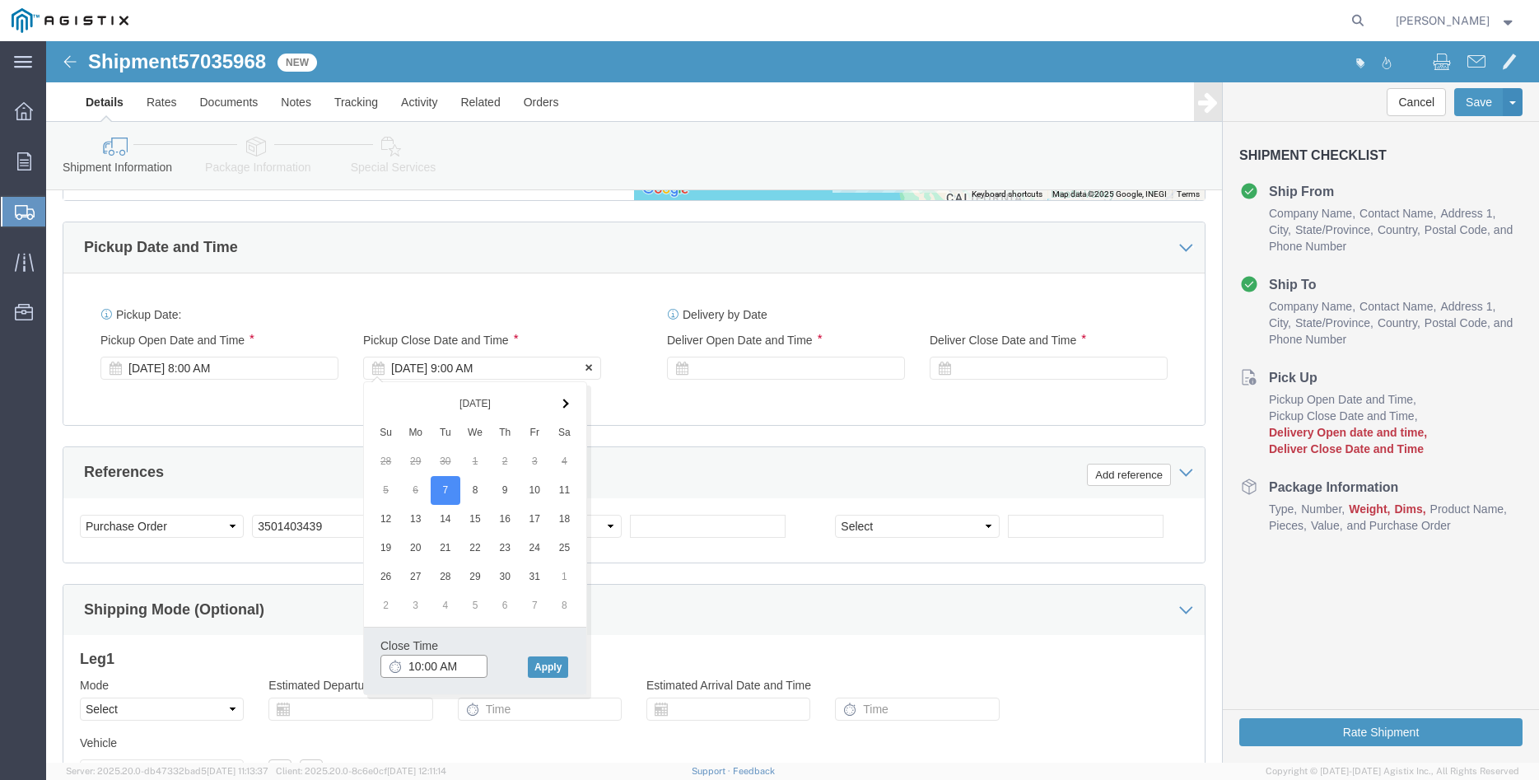
type input "10:00 AM"
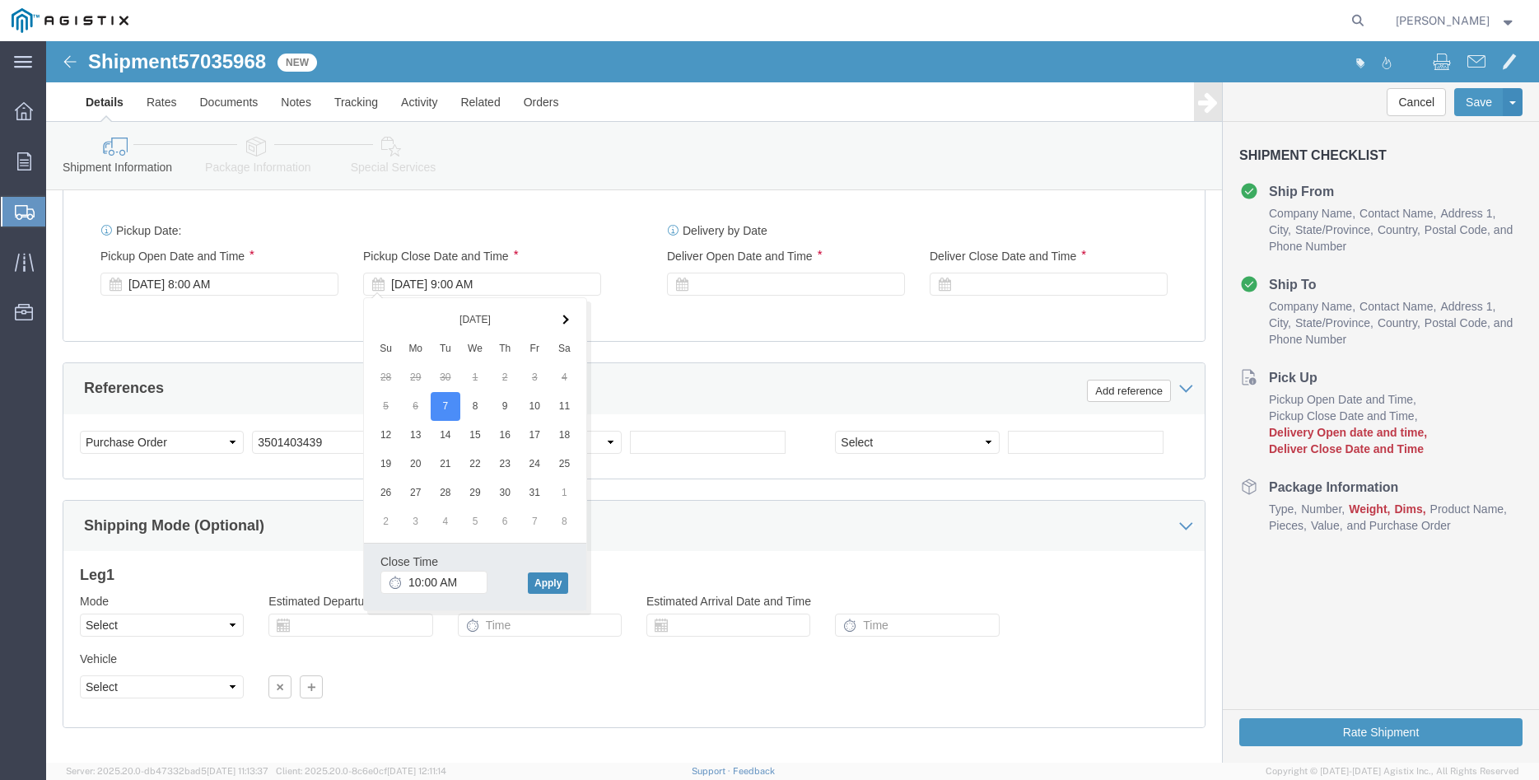
click button "Apply"
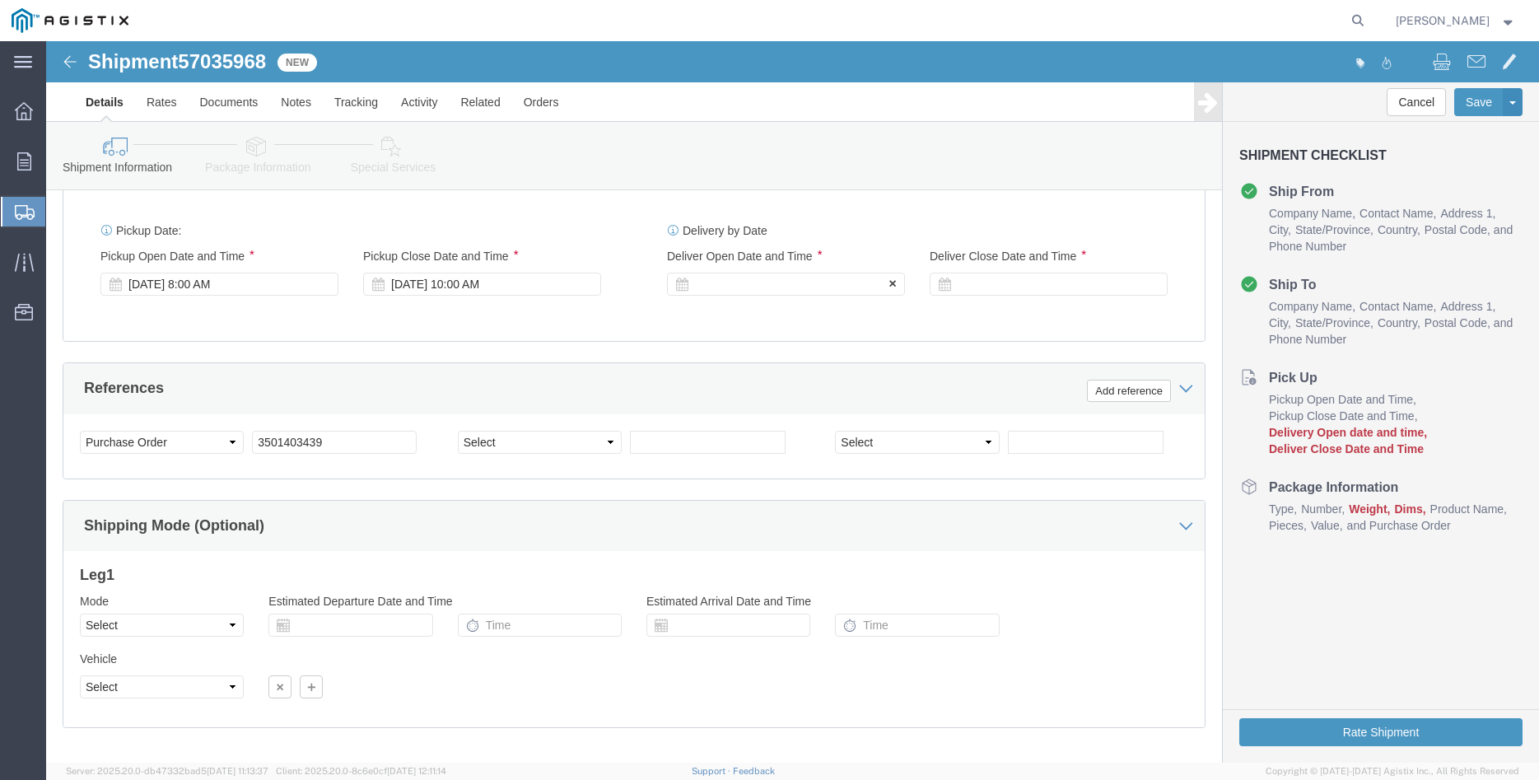
click div
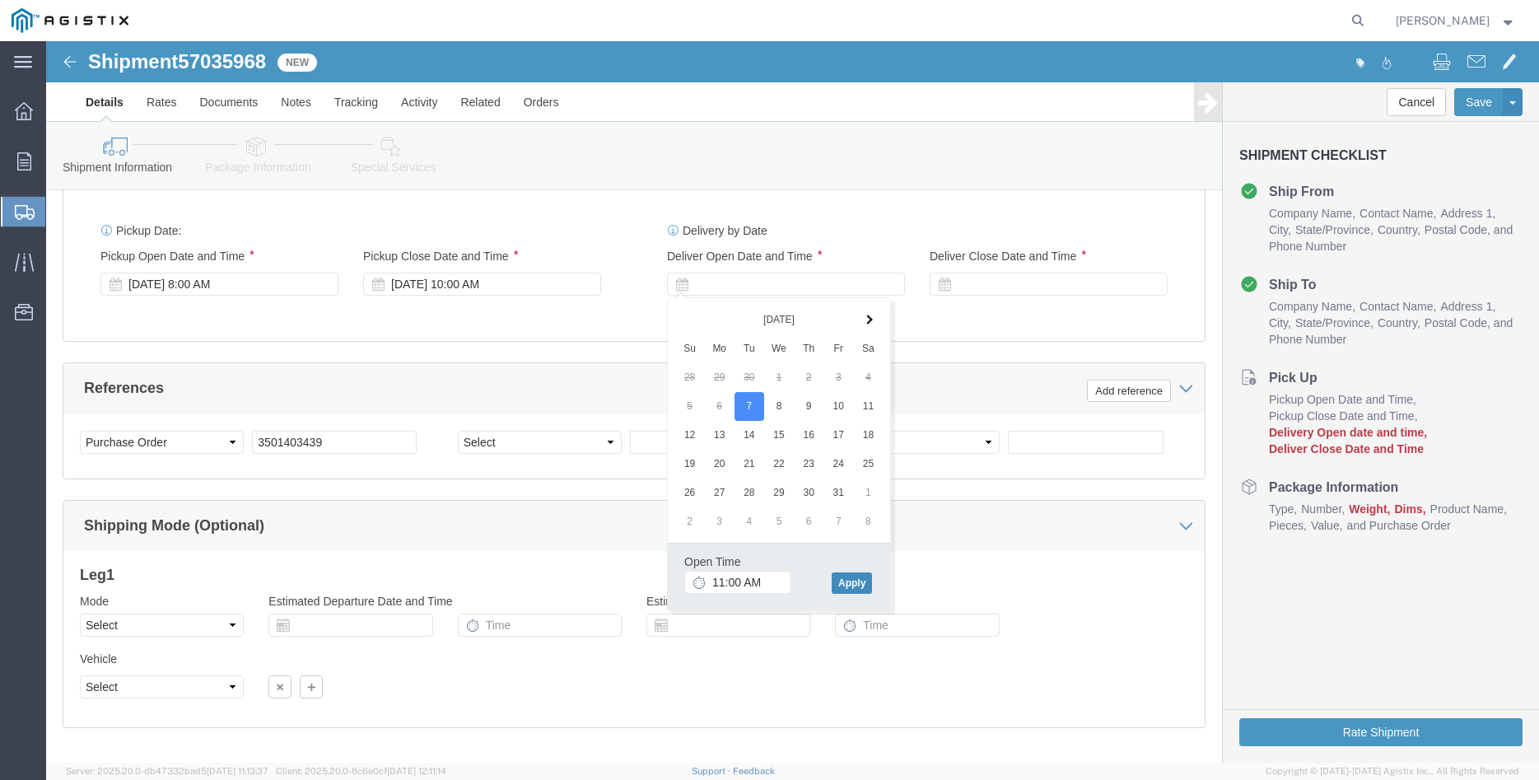
click button "Apply"
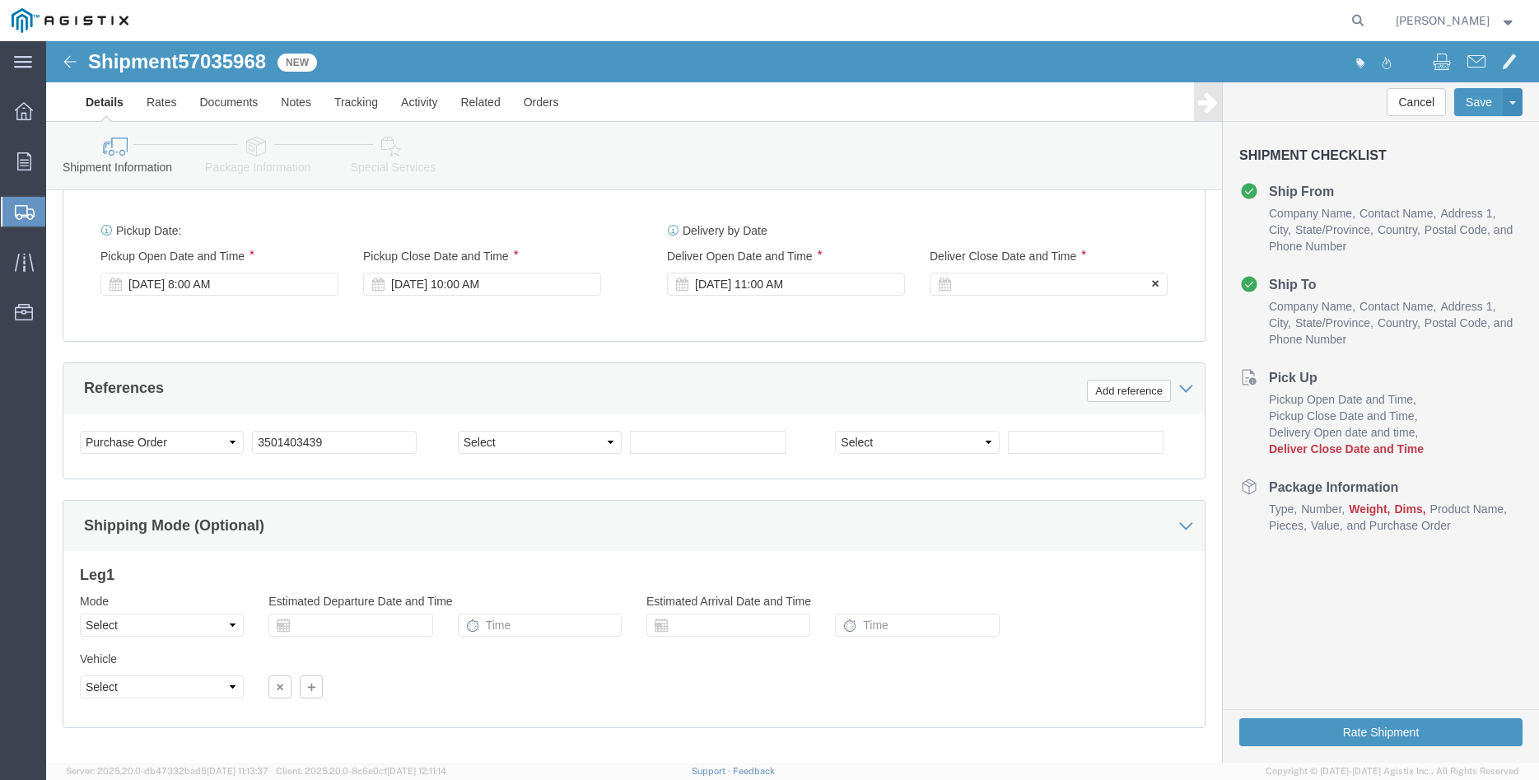
click div
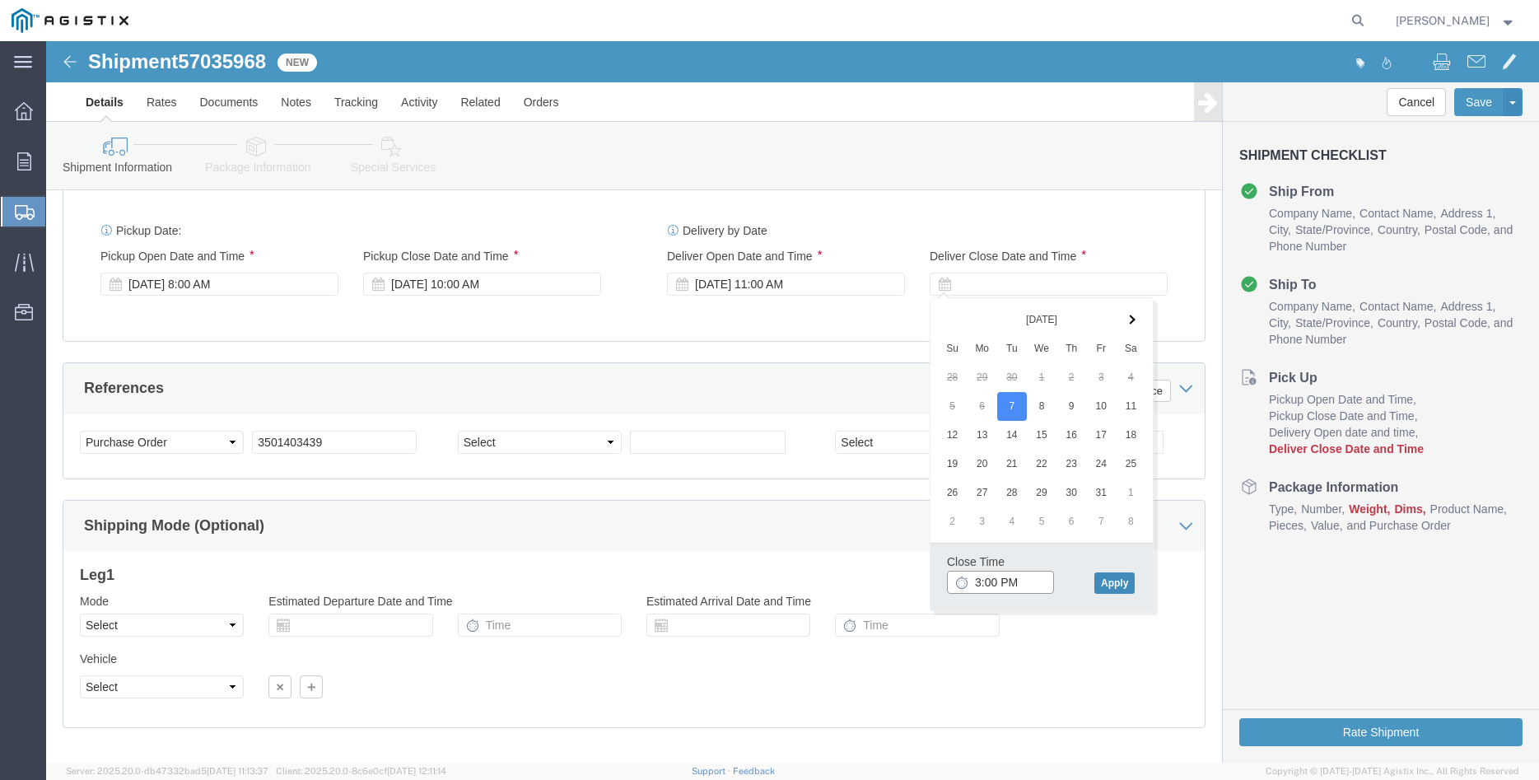
type input "3:00 PM"
click button "Apply"
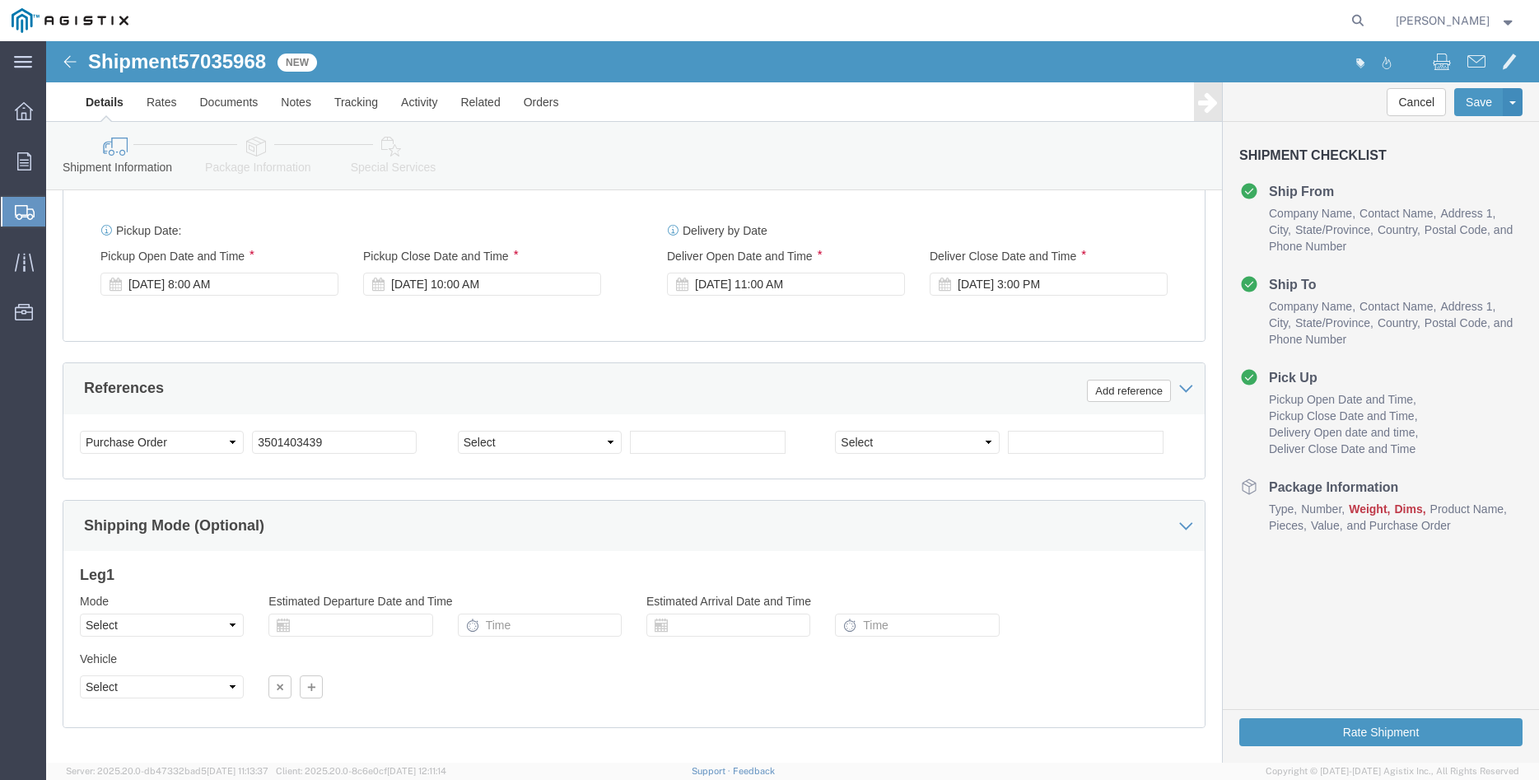
click div "Please fix the following errors Customer Information Account Select [PERSON_NAM…"
click select "Select Air Less than Truckload Multi-Leg Ocean Freight Rail Small Parcel Truckl…"
select select "TL"
click option "Truckload"
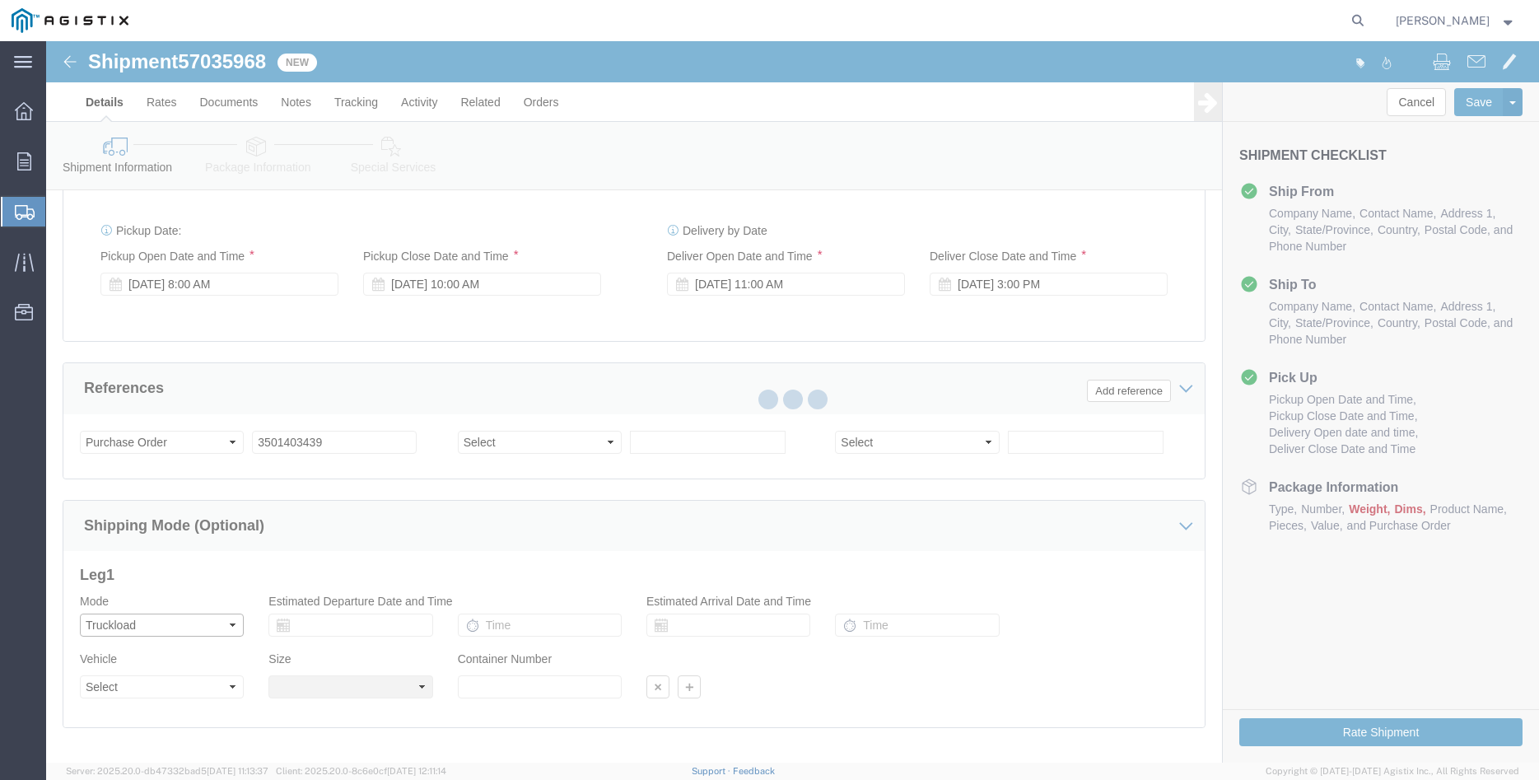
select select
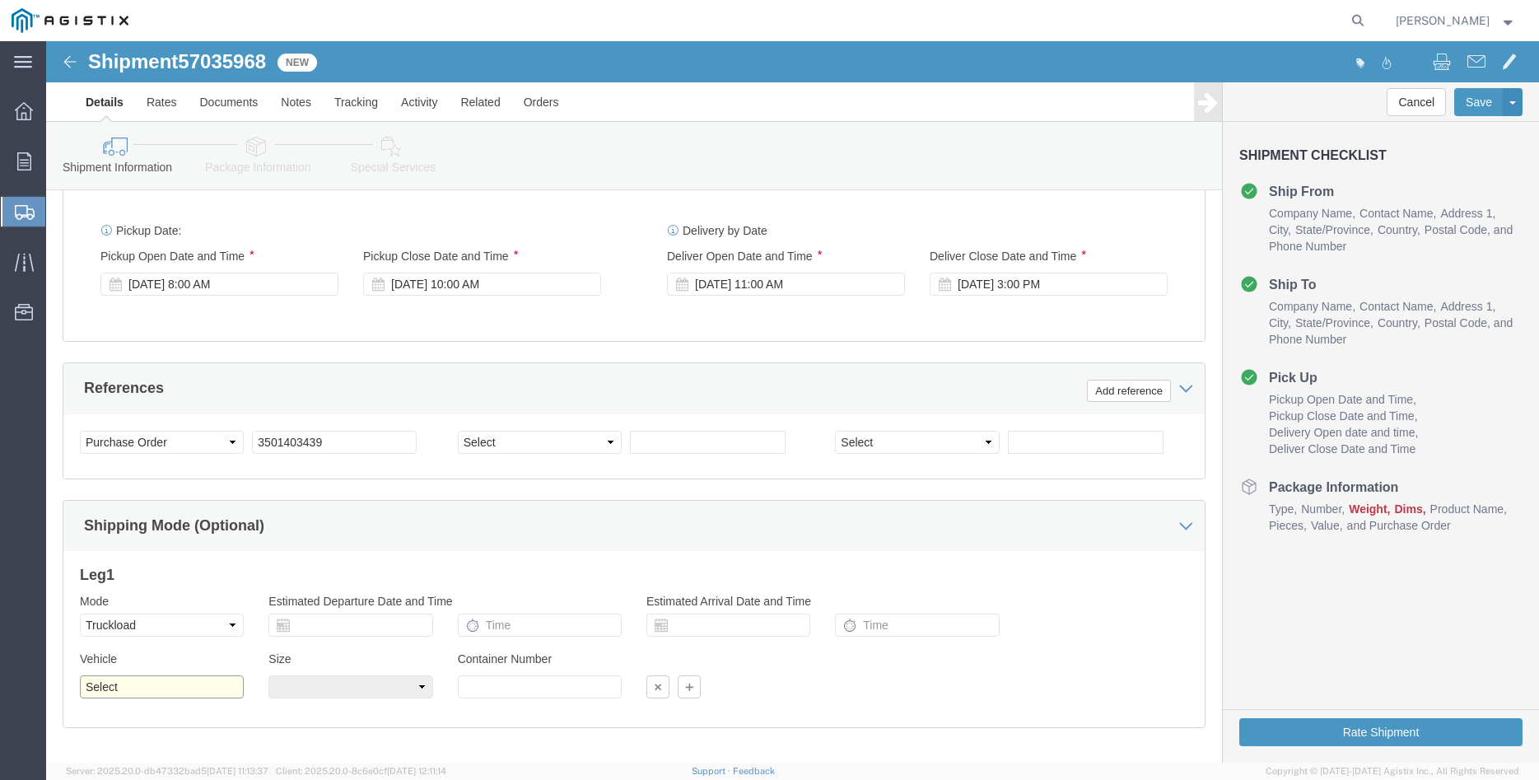
click select "Select 1-Ton (PSS) 10 Wheel 10 Yard Dump Truck 20 Yard Dump Truck Bobtail Botto…"
select select "FLBD"
click option "Flat Bed"
click select "Select 35 Feet 20 Feet 28 Feet 53 Feet 40 Feet 48 Feet"
select select "28FT"
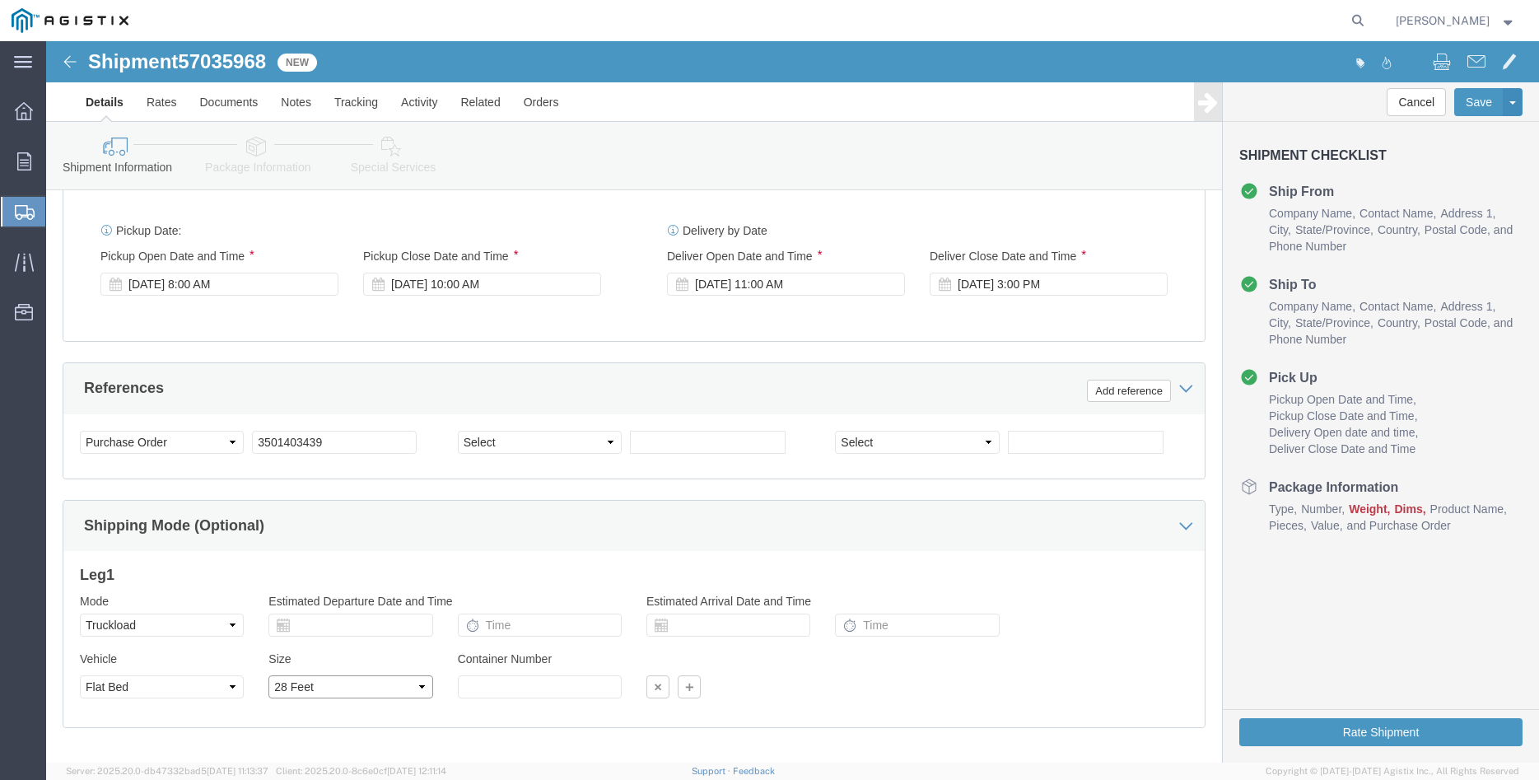
click option "28 Feet"
click div "Leg 1 Mode Select Air Less than Truckload Multi-Leg Ocean Freight Rail Small Pa…"
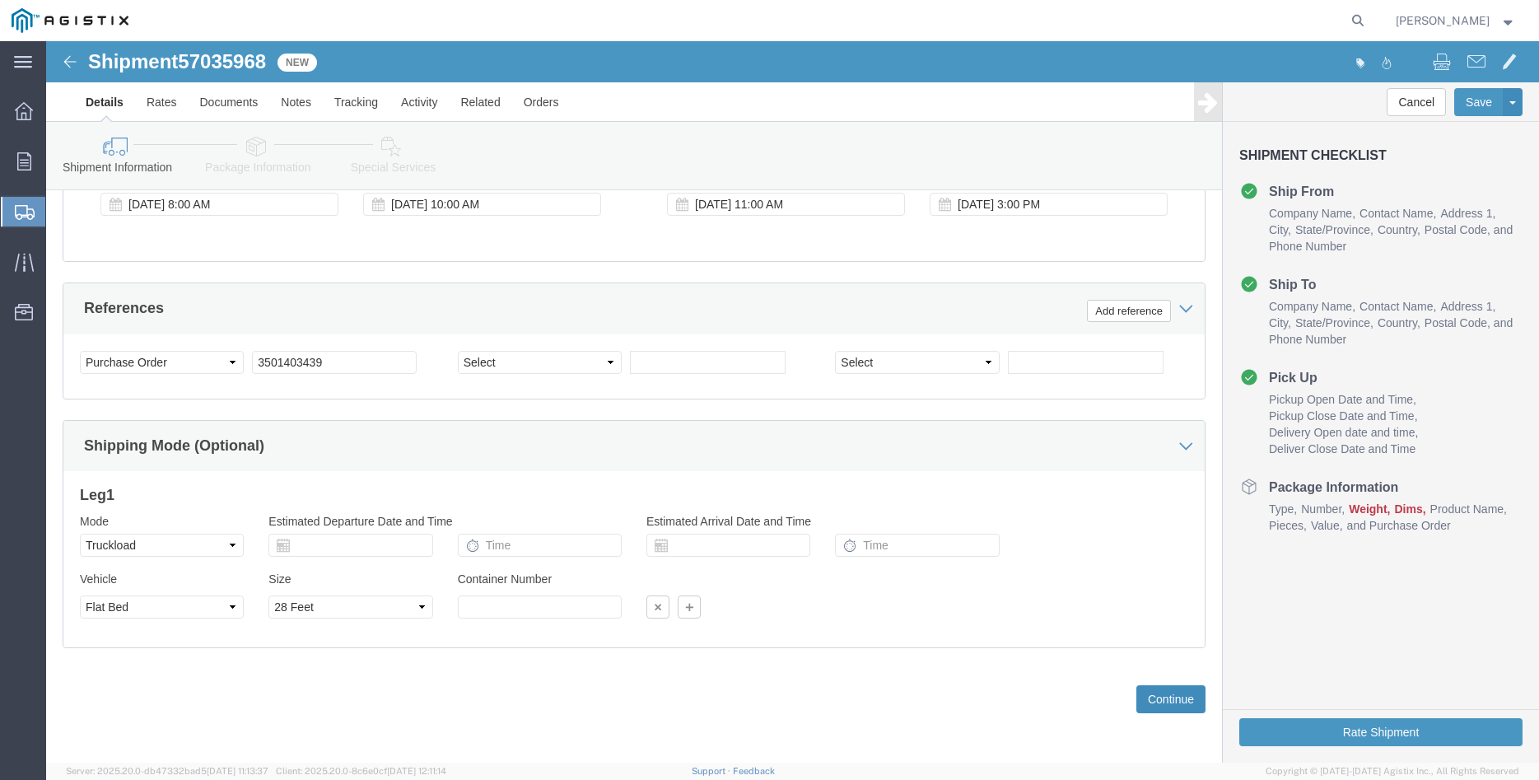
click button "Continue"
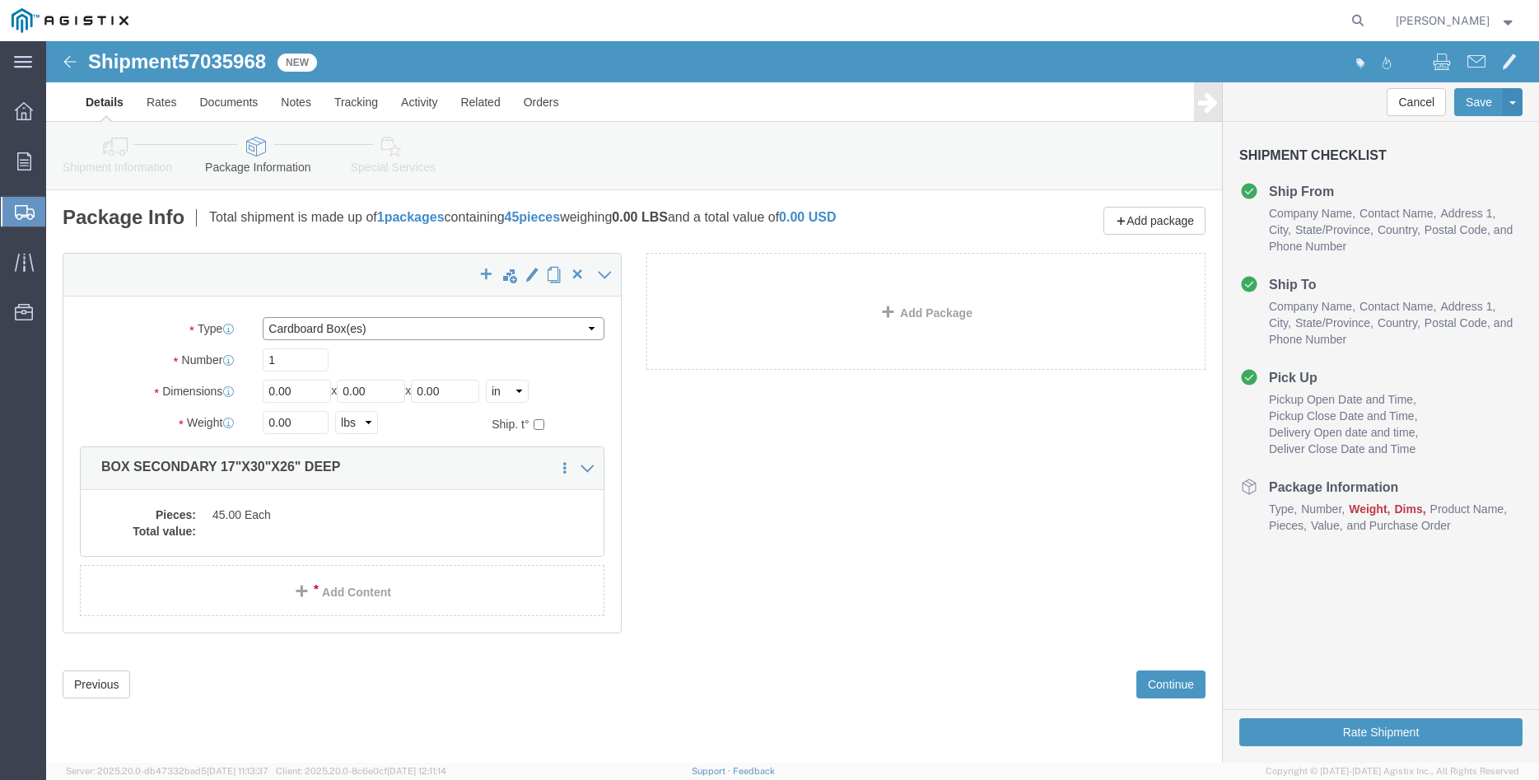
click select "Select Bulk Bundle(s) Cardboard Box(es) Carton(s) Crate(s) Drum(s) (Fiberboard)…"
select select "PONS"
click option "Pallet(s) Oversized (Not Stackable)"
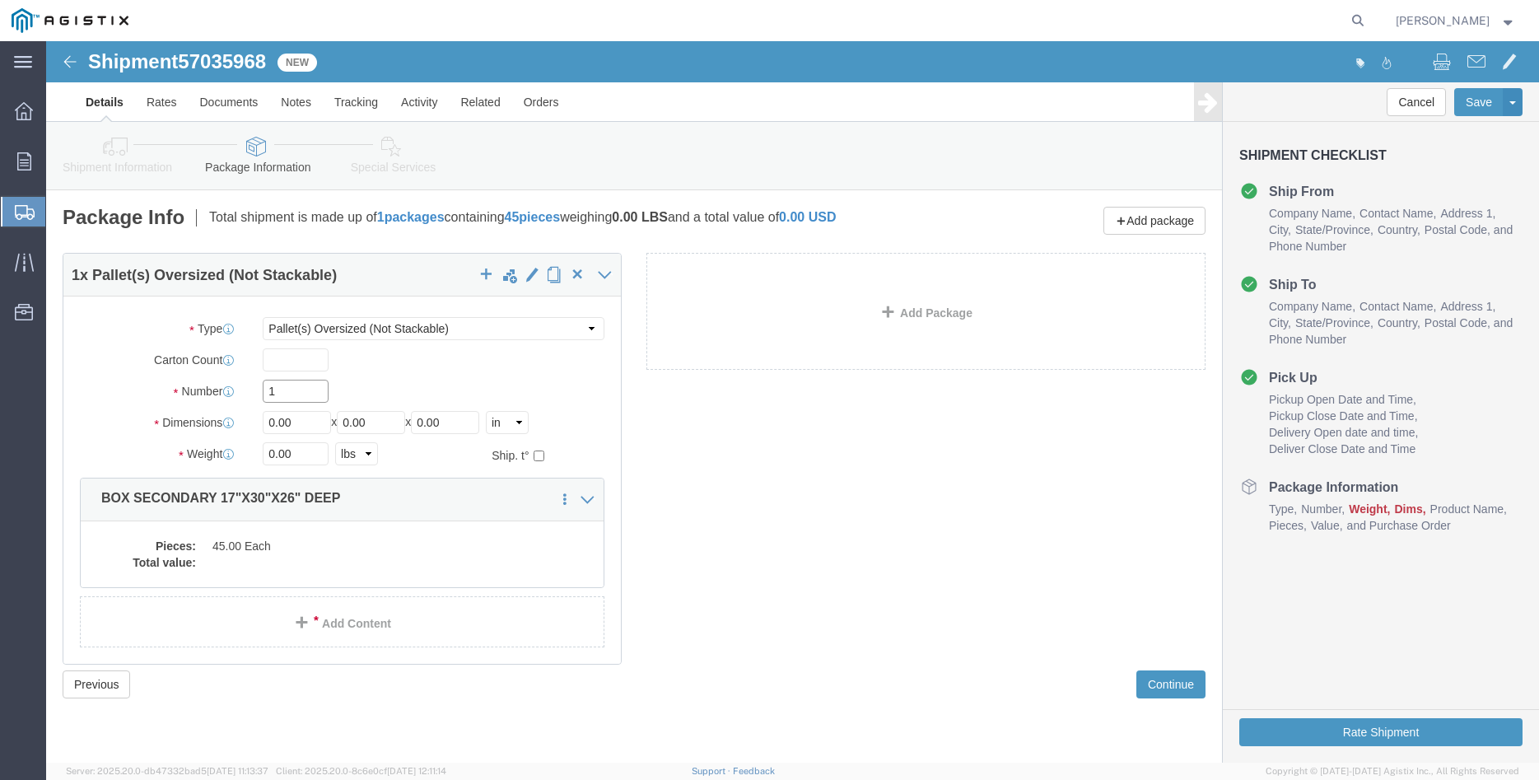
click input "1"
type input "12"
type input "40"
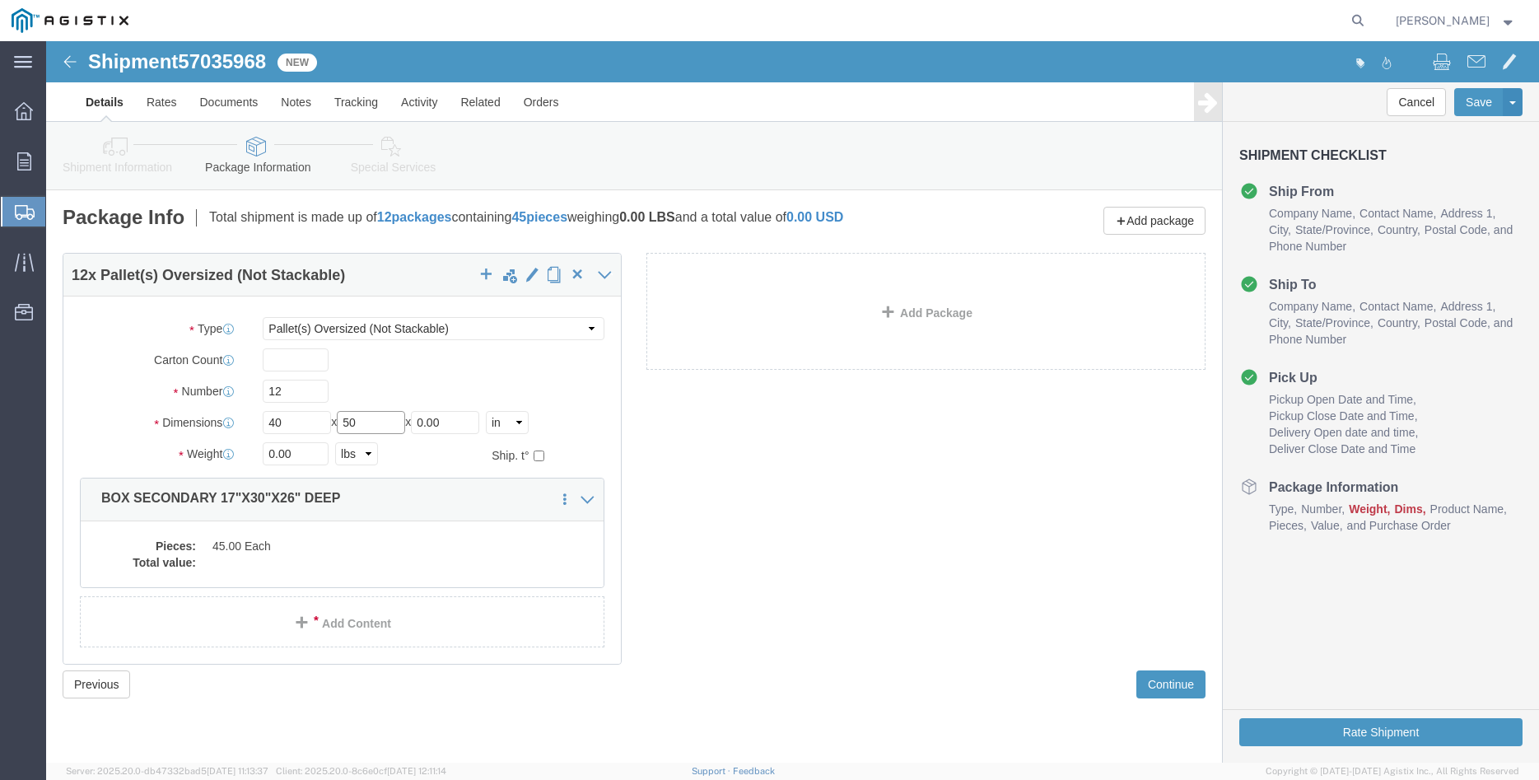
type input "50"
type input "58"
type input "10100"
click label "Number"
click dd "45.00 Each"
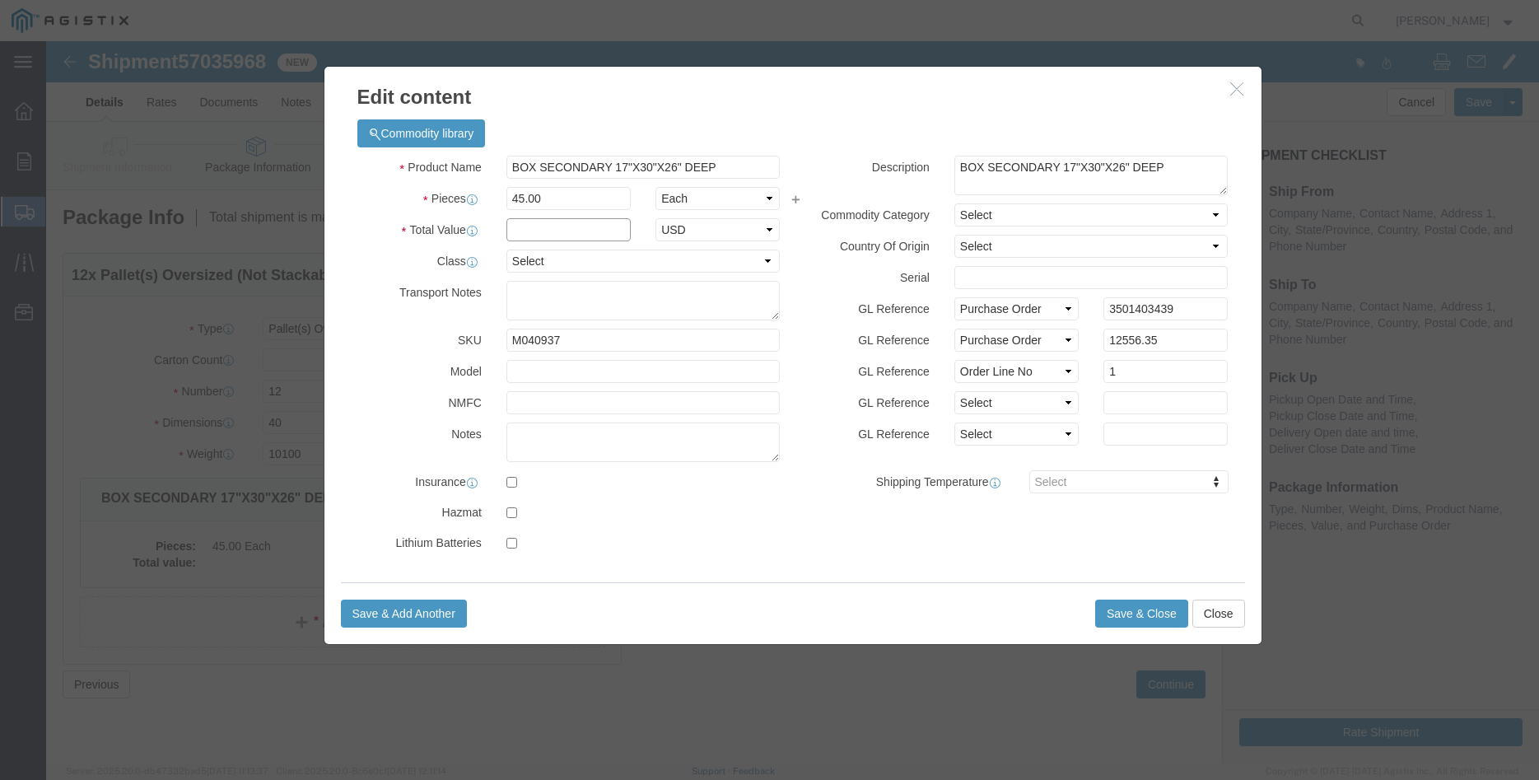
click input "text"
type input "12556.35"
click select "Select 50 55 60 65 70 85 92.5 100 125 175 250 300 400"
select select "100"
click option "100"
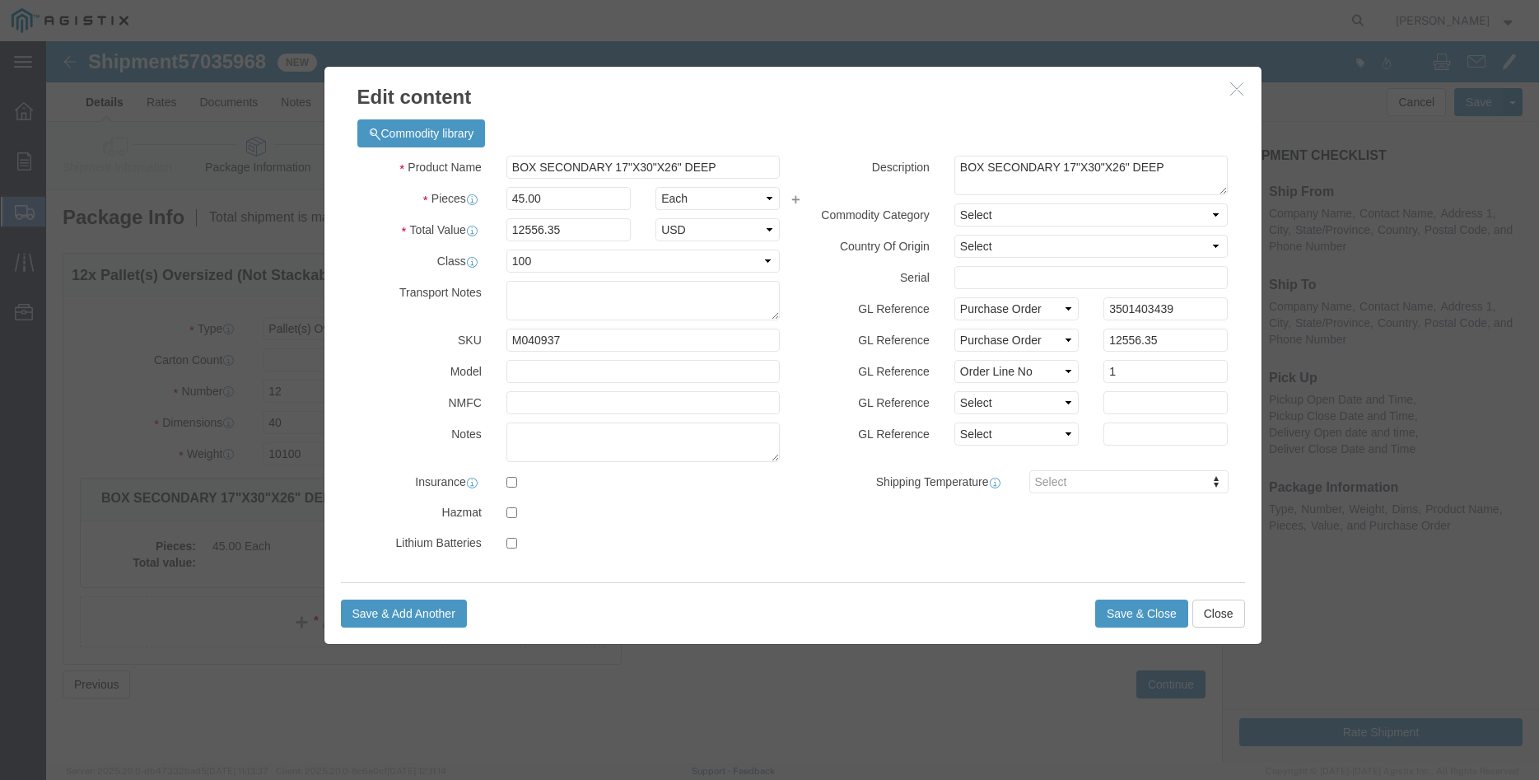
click div "GL Reference Select Account Type Activity ID Airline Appointment Number ASN Bat…"
click button "Save & Close"
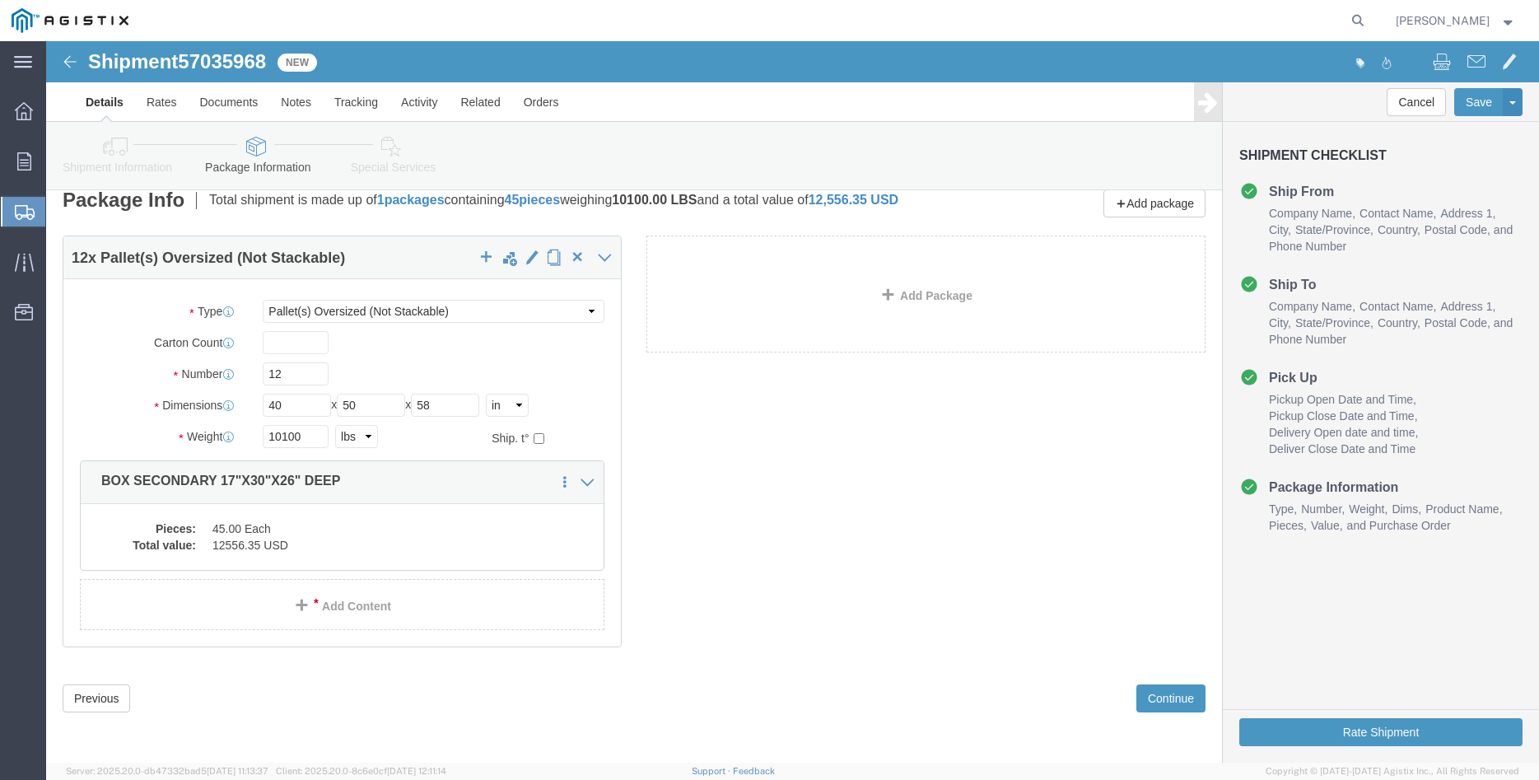
scroll to position [29, 0]
click button "Continue"
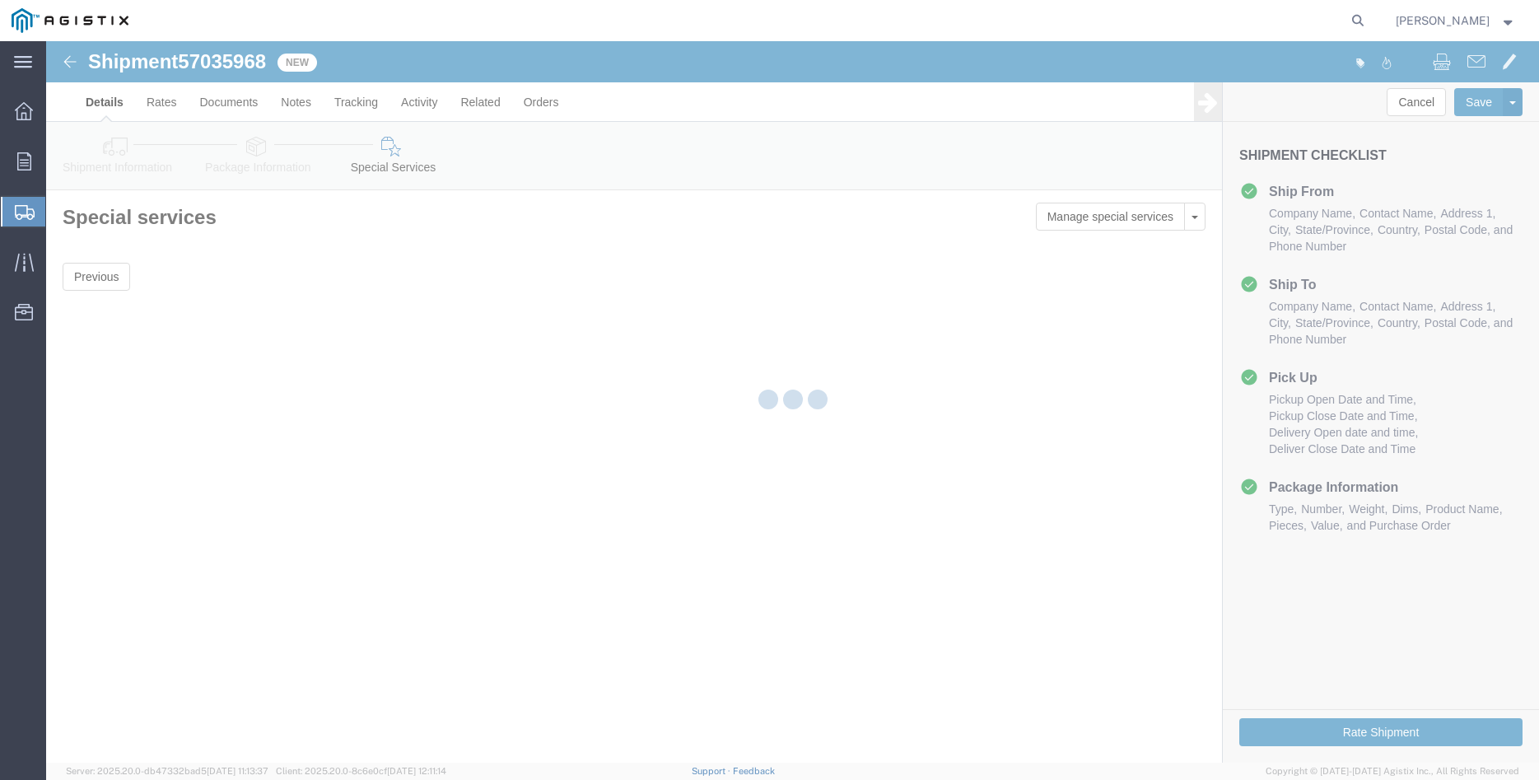
scroll to position [0, 0]
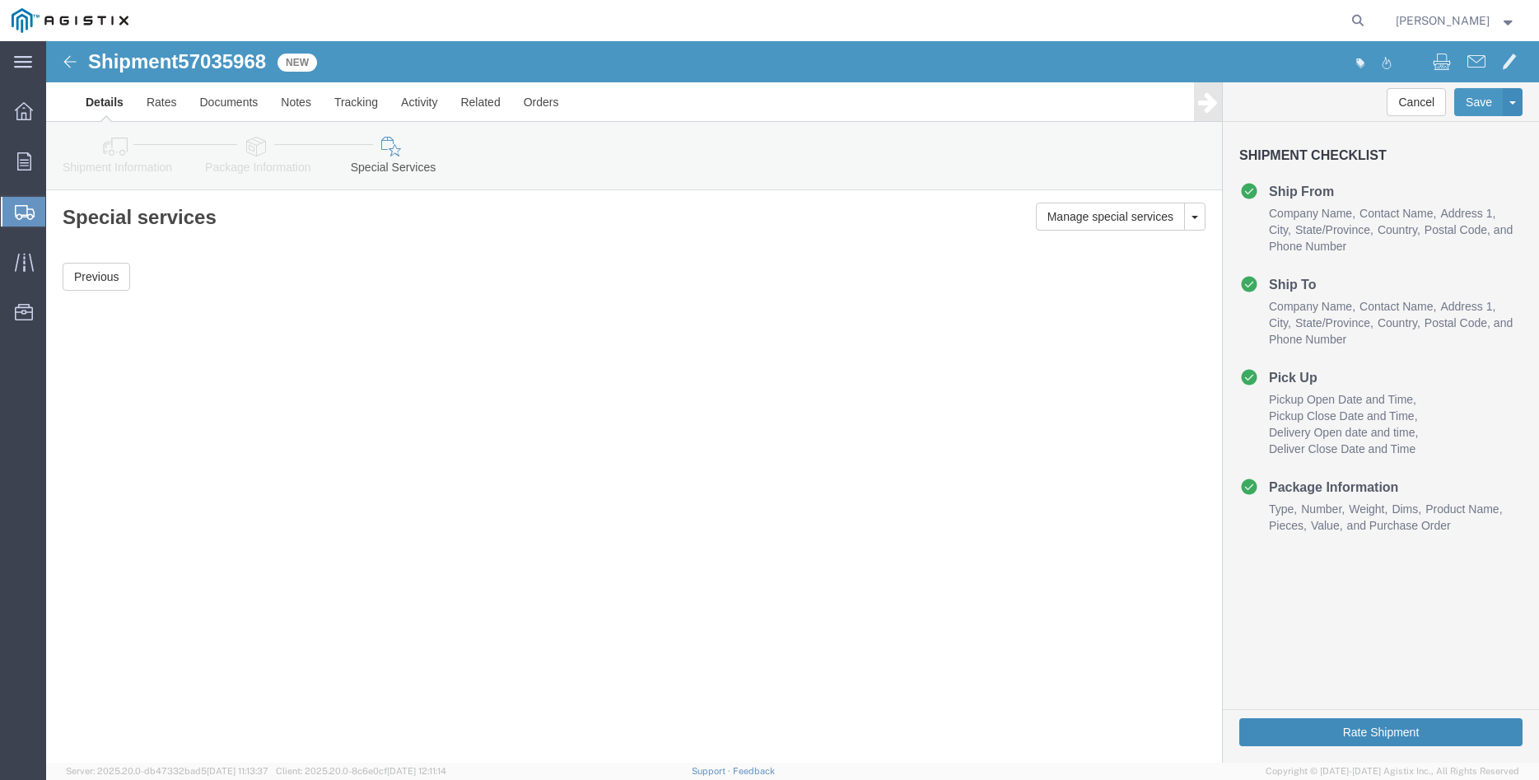
click button "Rate Shipment"
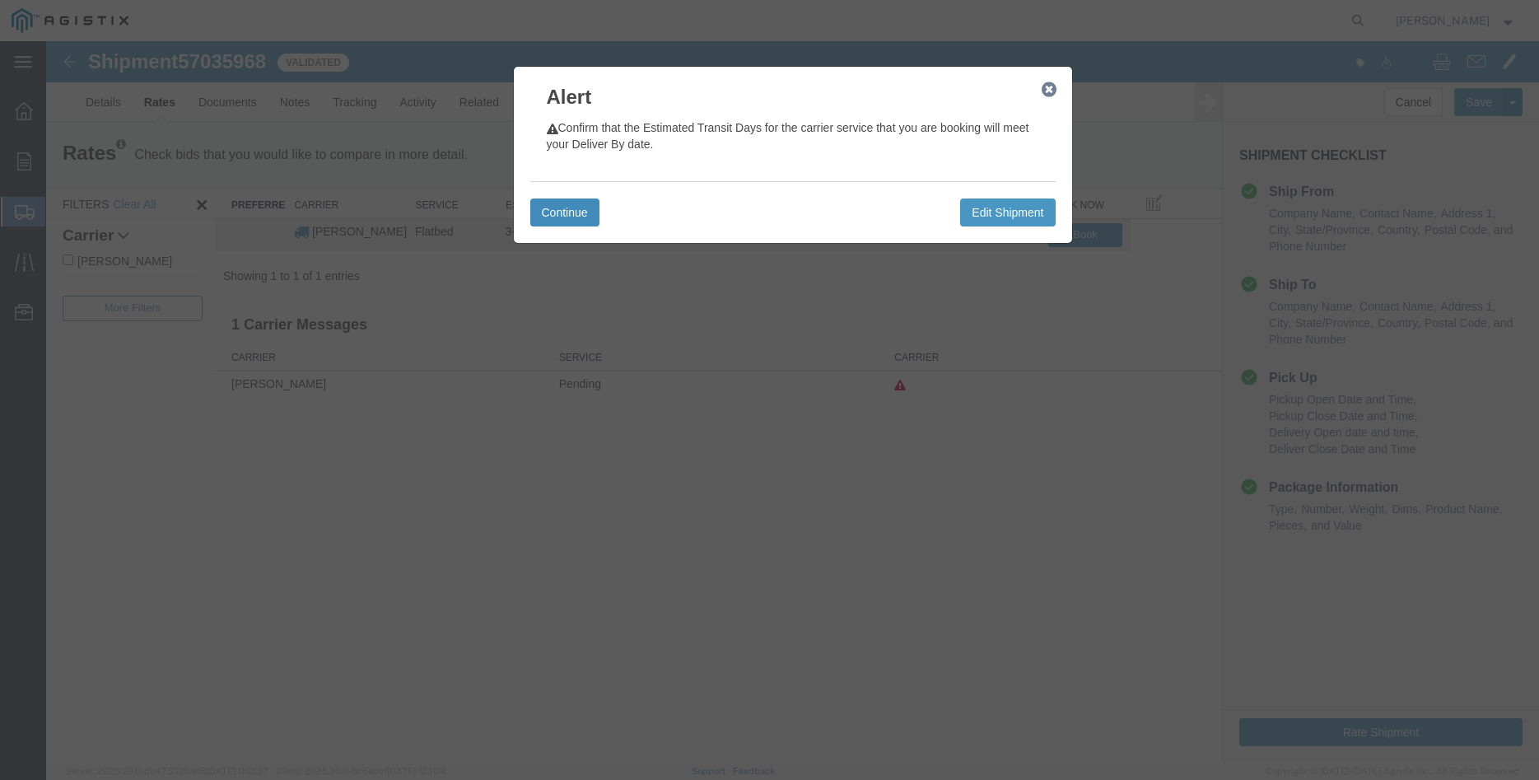
click at [561, 211] on button "Continue" at bounding box center [564, 212] width 69 height 28
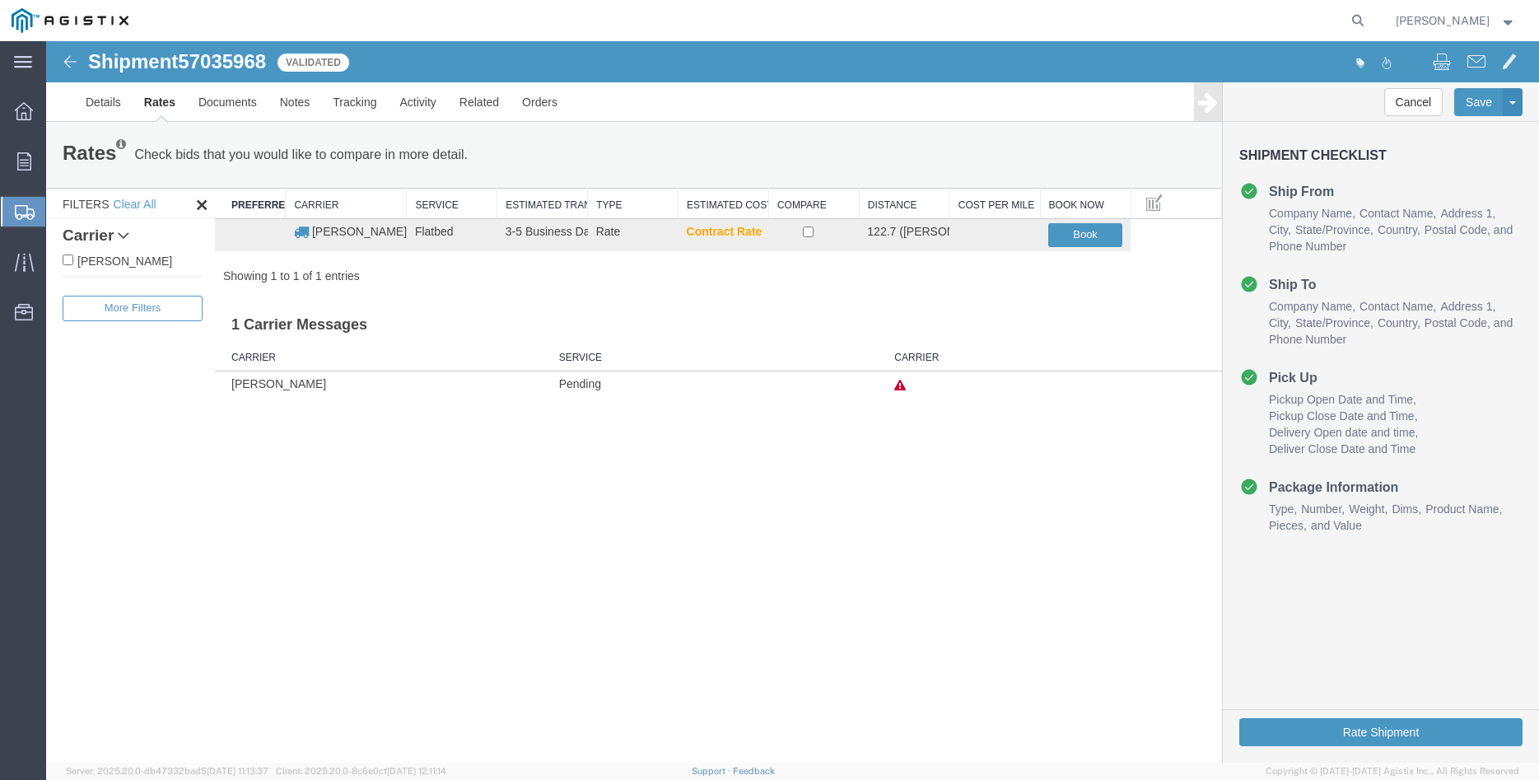
click at [118, 264] on label "[PERSON_NAME]" at bounding box center [133, 260] width 140 height 18
click at [73, 264] on input "[PERSON_NAME]" at bounding box center [68, 259] width 11 height 11
checkbox input "true"
click at [810, 234] on input "checkbox" at bounding box center [808, 231] width 11 height 11
checkbox input "true"
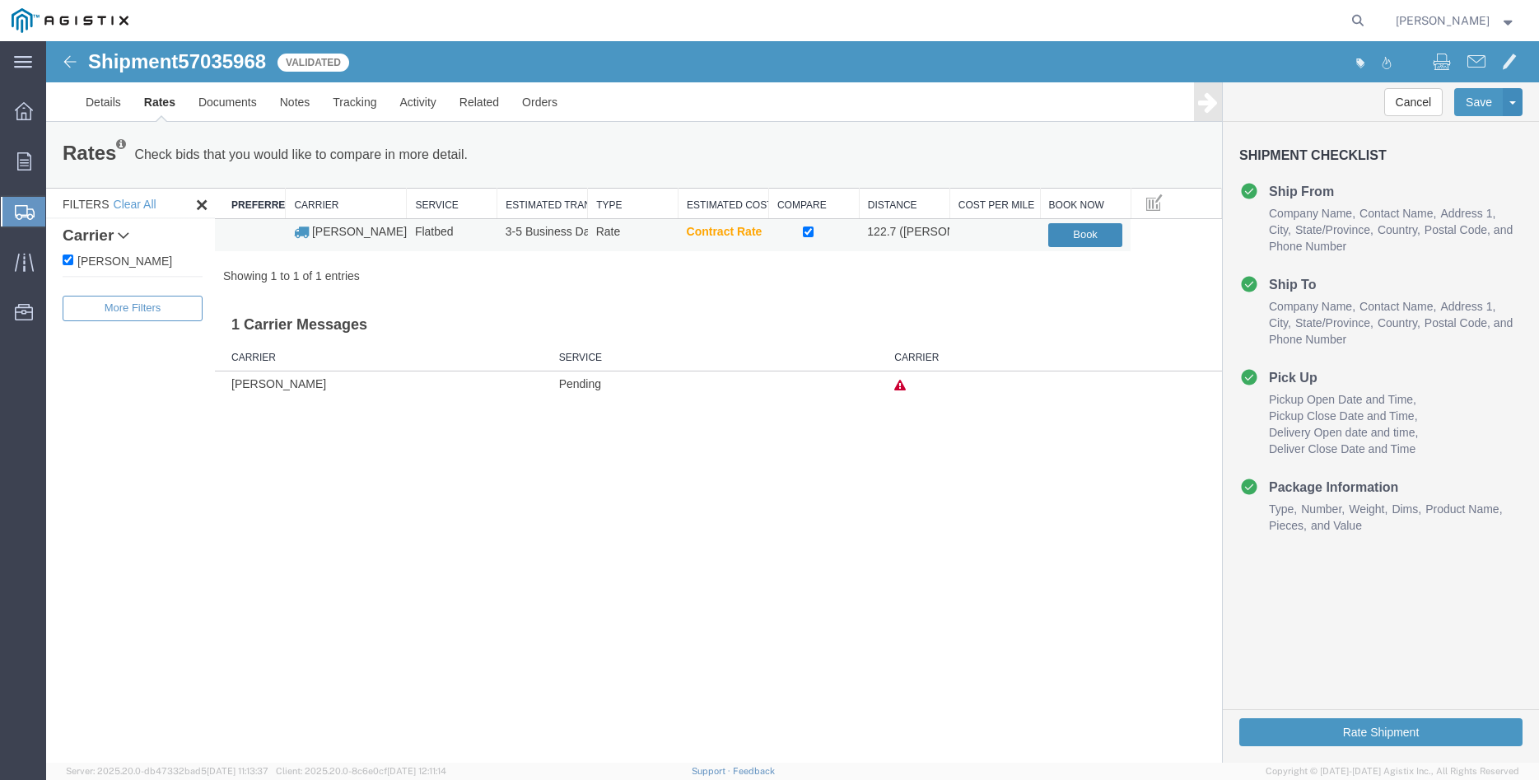
click at [1090, 244] on button "Book" at bounding box center [1085, 235] width 74 height 24
